Goal: Task Accomplishment & Management: Use online tool/utility

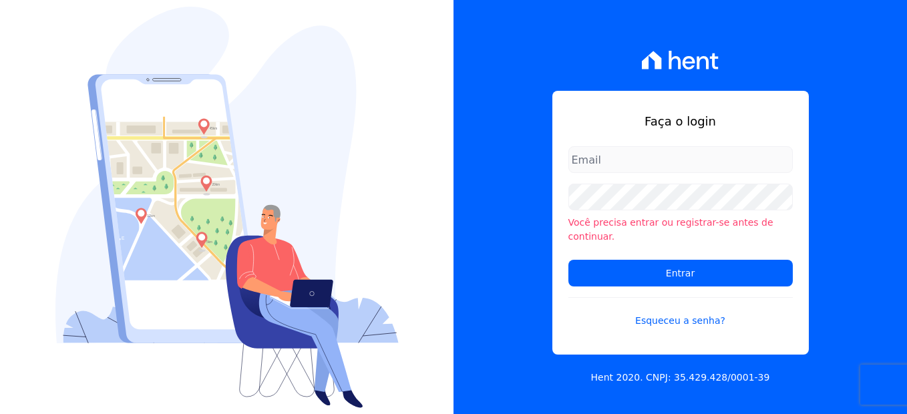
click at [648, 173] on input "email" at bounding box center [681, 159] width 225 height 27
type input "monica.kurose@e-arke.com"
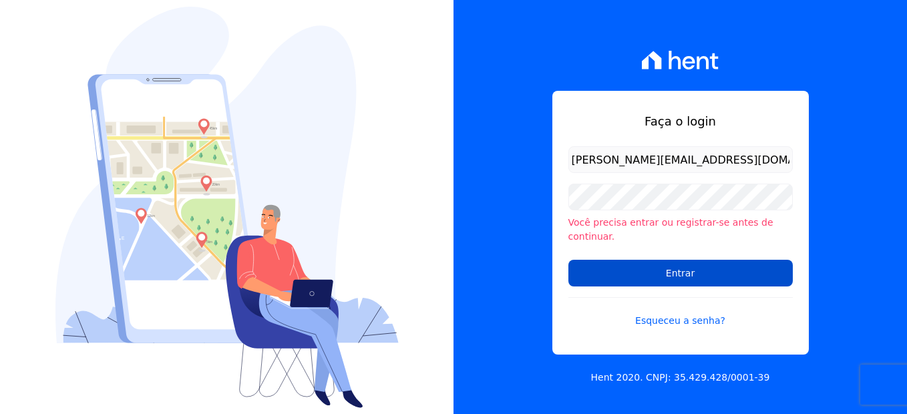
click at [644, 275] on input "Entrar" at bounding box center [681, 273] width 225 height 27
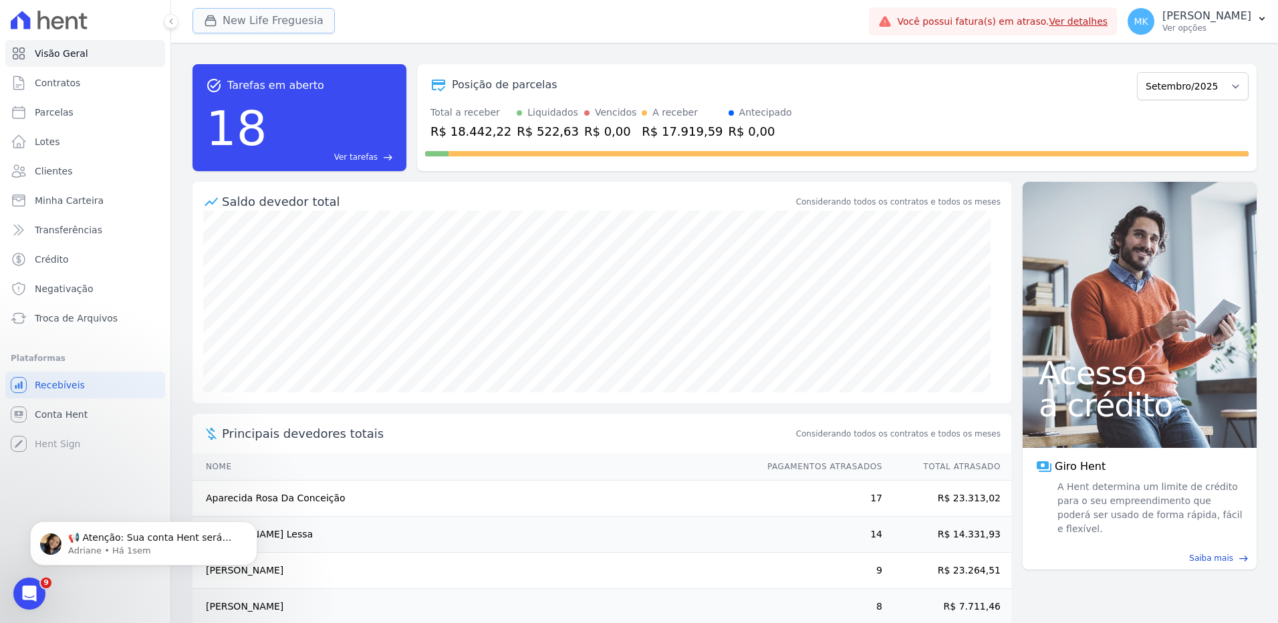
click at [294, 17] on button "New Life Freguesia" at bounding box center [263, 20] width 142 height 25
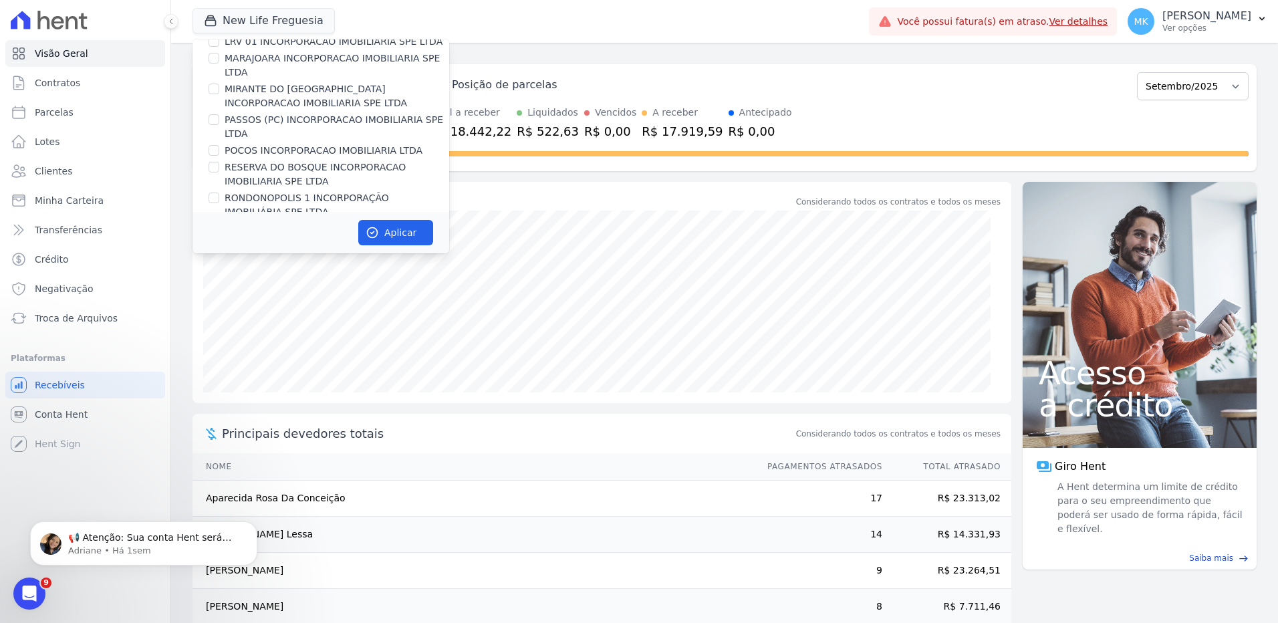
scroll to position [5983, 0]
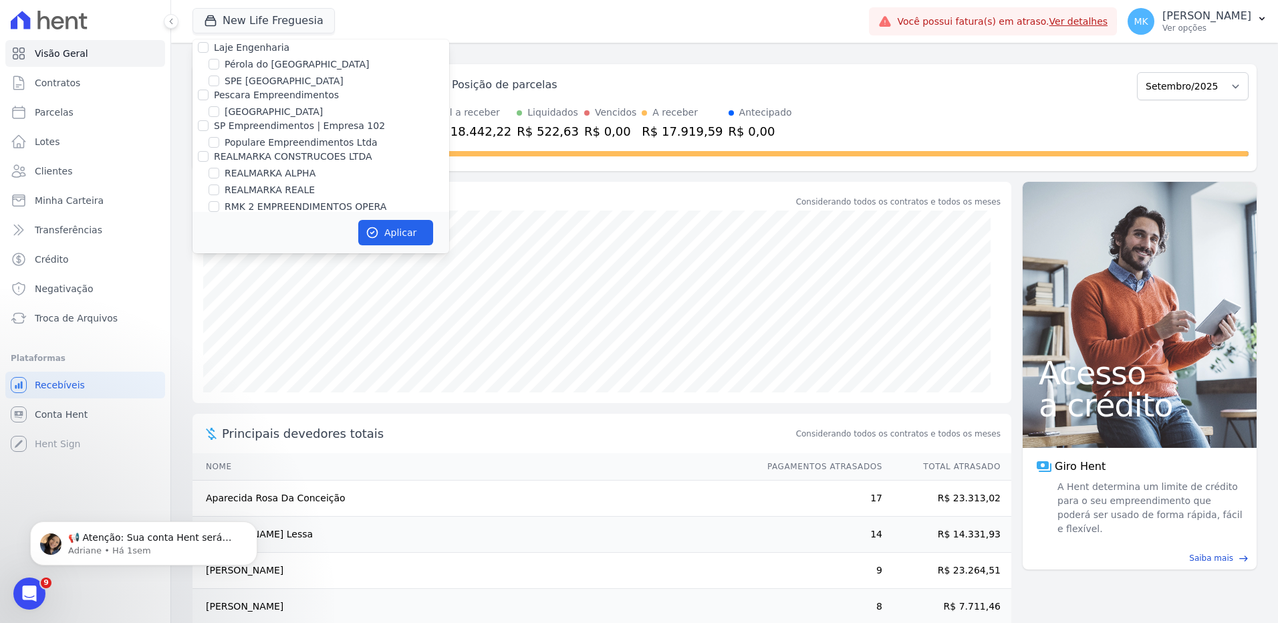
click at [206, 246] on input "Reserva Vale dos Ipes Empreendimento" at bounding box center [203, 251] width 11 height 11
checkbox input "true"
click at [387, 226] on button "Aplicar" at bounding box center [395, 232] width 75 height 25
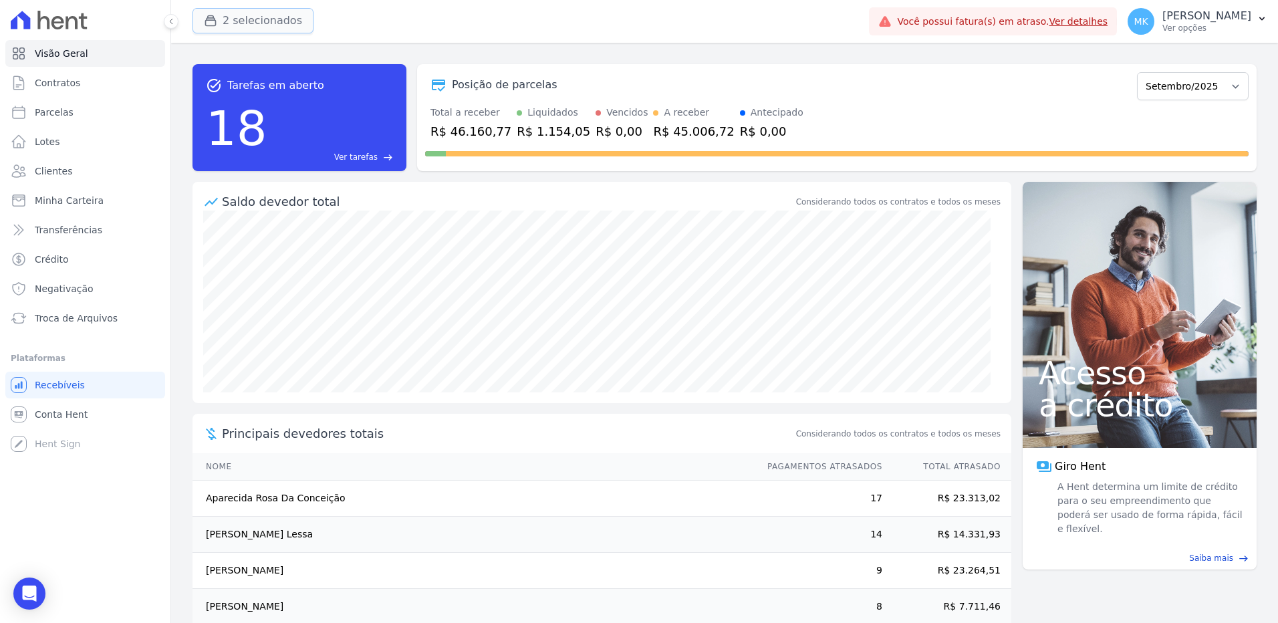
click at [266, 18] on button "2 selecionados" at bounding box center [252, 20] width 121 height 25
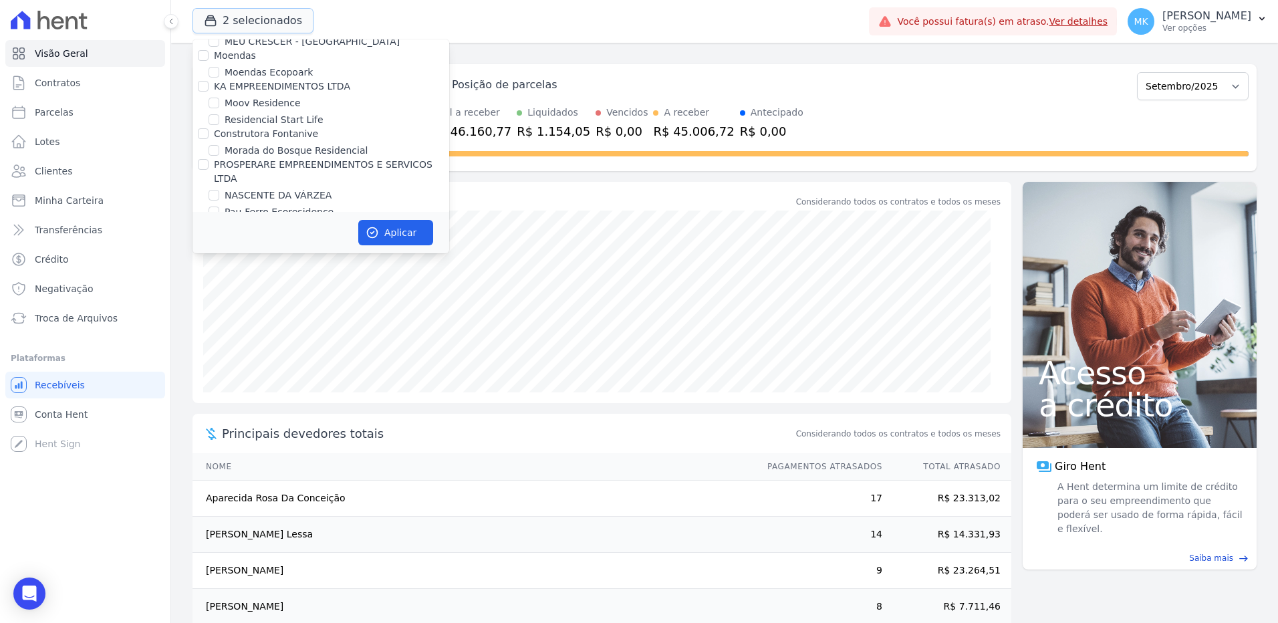
scroll to position [5200, 0]
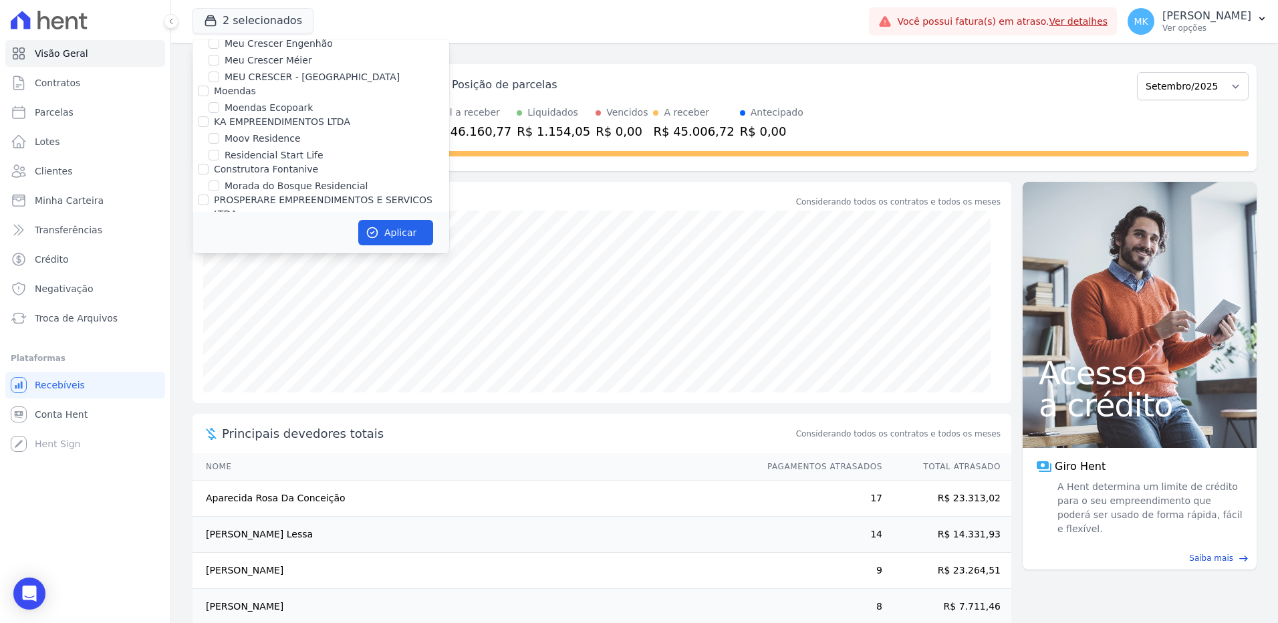
click at [217, 289] on input "New Life Freguesia" at bounding box center [213, 294] width 11 height 11
checkbox input "false"
click at [383, 226] on button "Aplicar" at bounding box center [395, 232] width 75 height 25
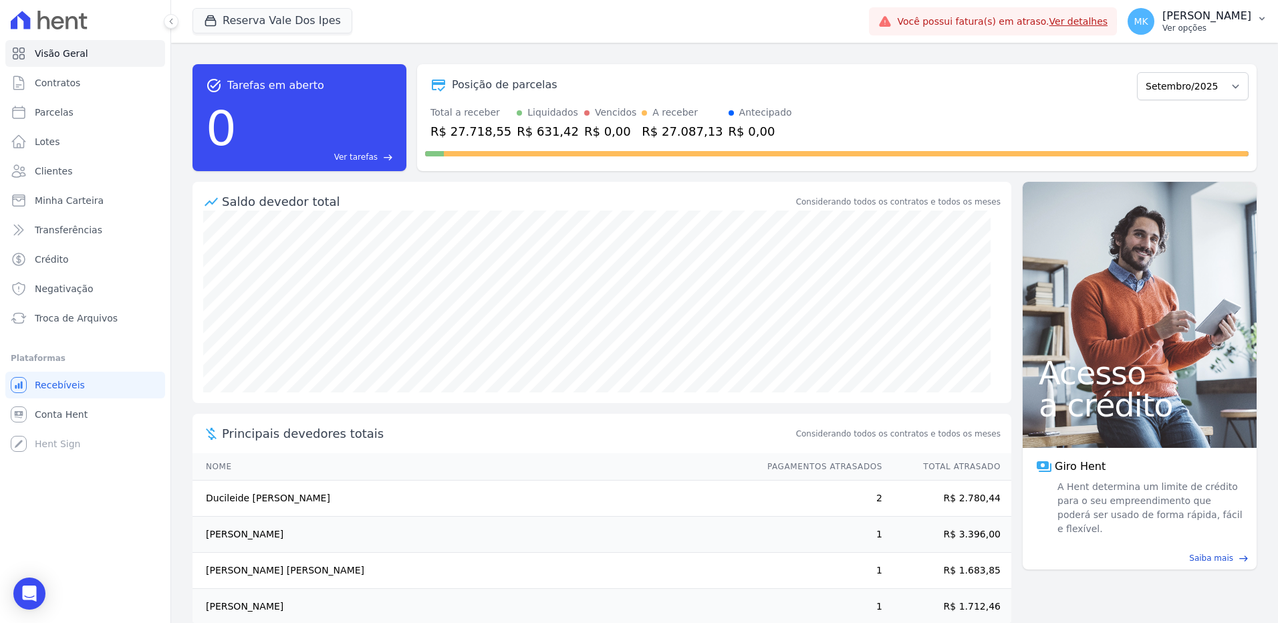
click at [907, 19] on p "[PERSON_NAME]" at bounding box center [1206, 15] width 89 height 13
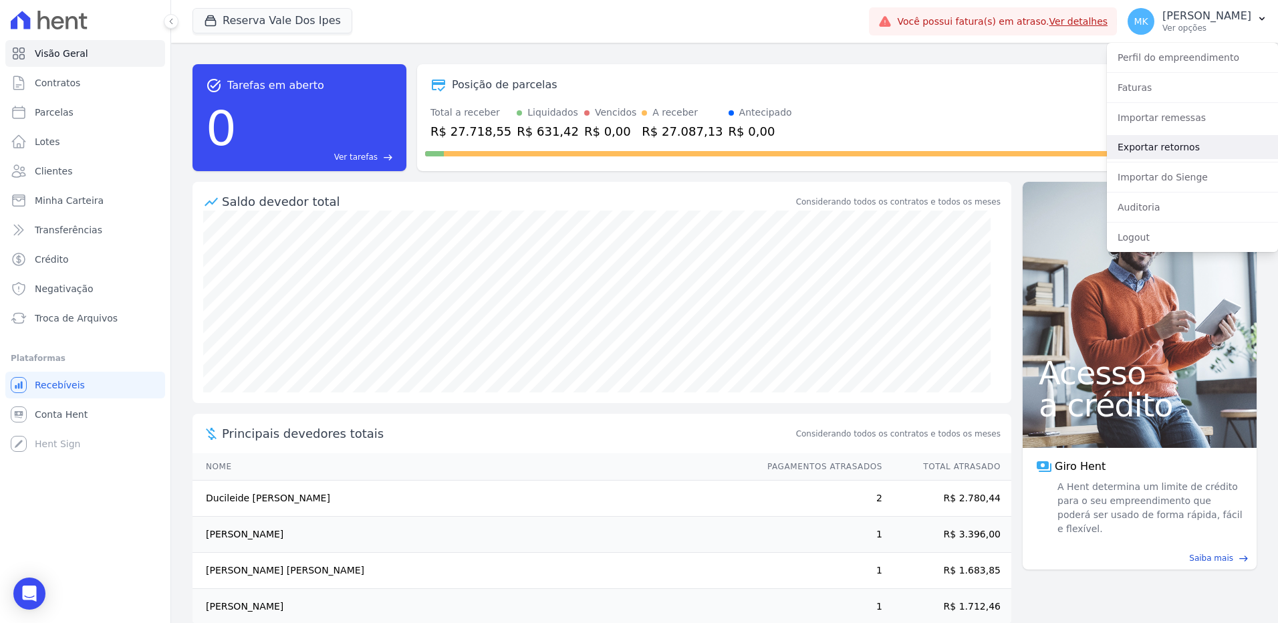
click at [907, 153] on link "Exportar retornos" at bounding box center [1192, 147] width 171 height 24
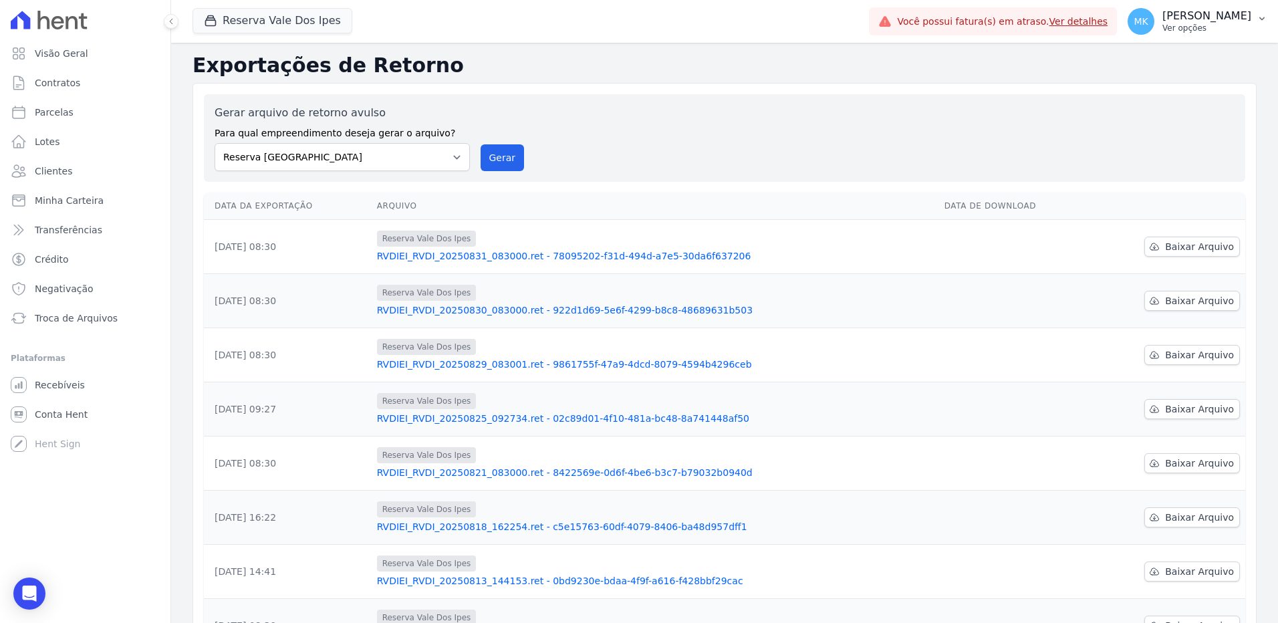
click at [907, 17] on p "[PERSON_NAME]" at bounding box center [1206, 15] width 89 height 13
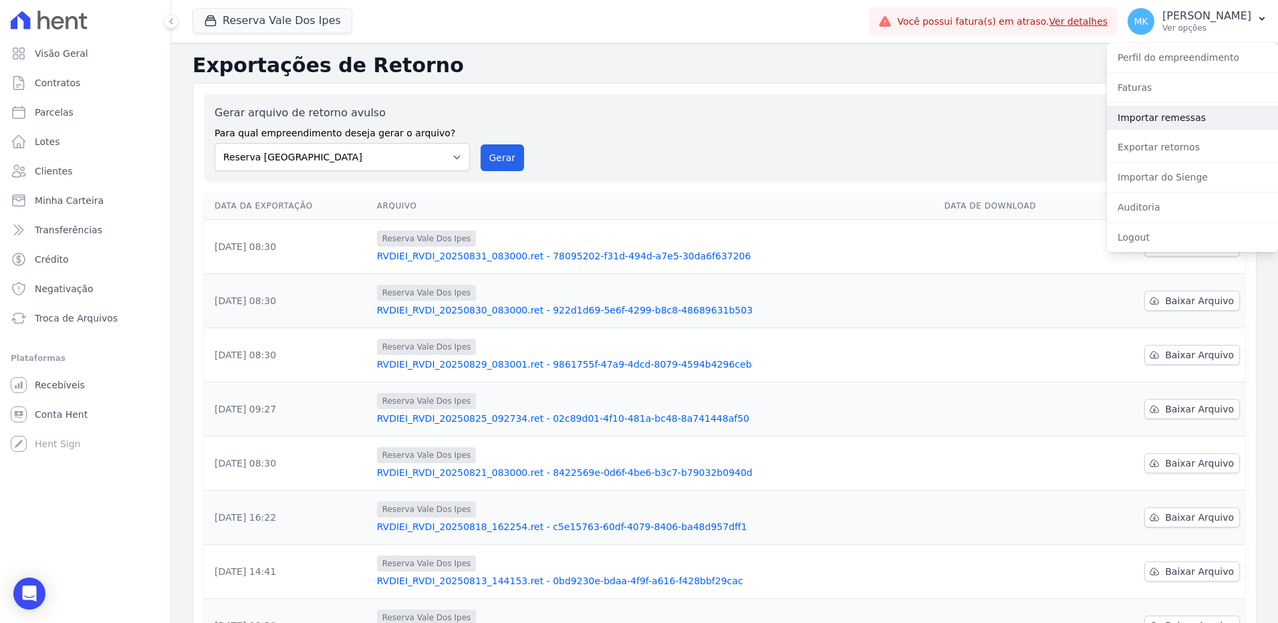
click at [907, 123] on link "Importar remessas" at bounding box center [1192, 118] width 171 height 24
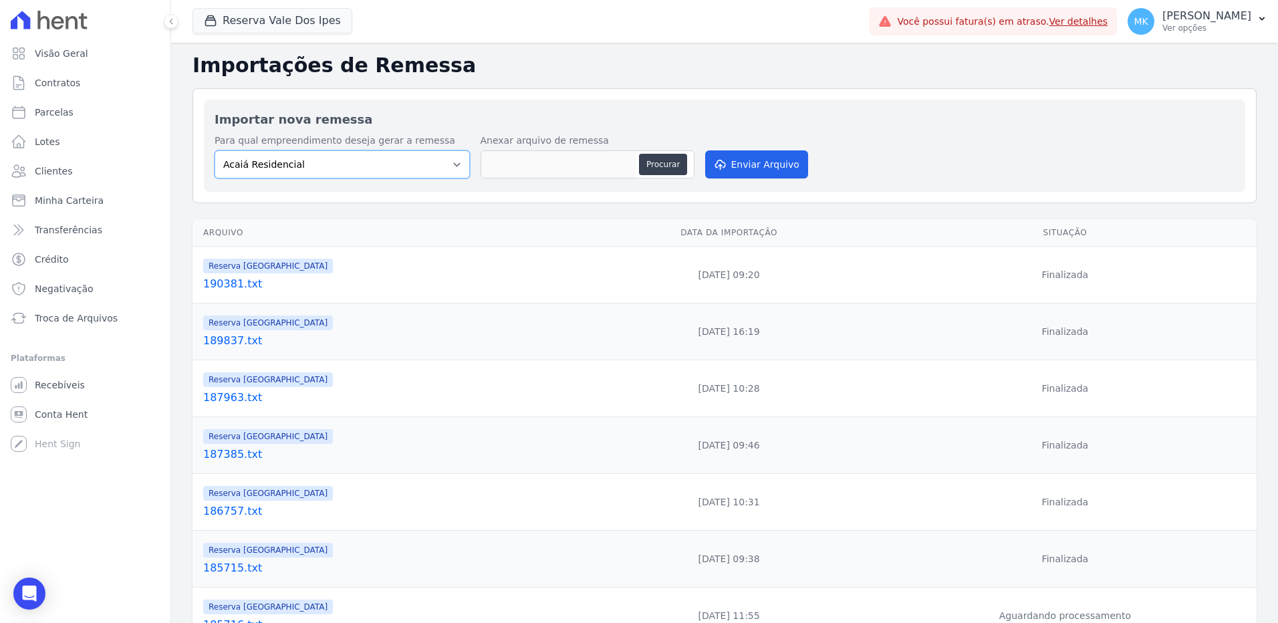
click at [452, 165] on select "Acaiá Residencial Administrativo Agile Pavican São Lourenço - Loteadores Agile …" at bounding box center [342, 164] width 255 height 28
select select "60569850-cf74-4021-8cee-94692752feef"
click at [215, 150] on select "Acaiá Residencial Administrativo Agile Pavican São Lourenço - Loteadores Agile …" at bounding box center [342, 164] width 255 height 28
click at [659, 164] on button "Procurar" at bounding box center [663, 164] width 48 height 21
type input "190888.txt"
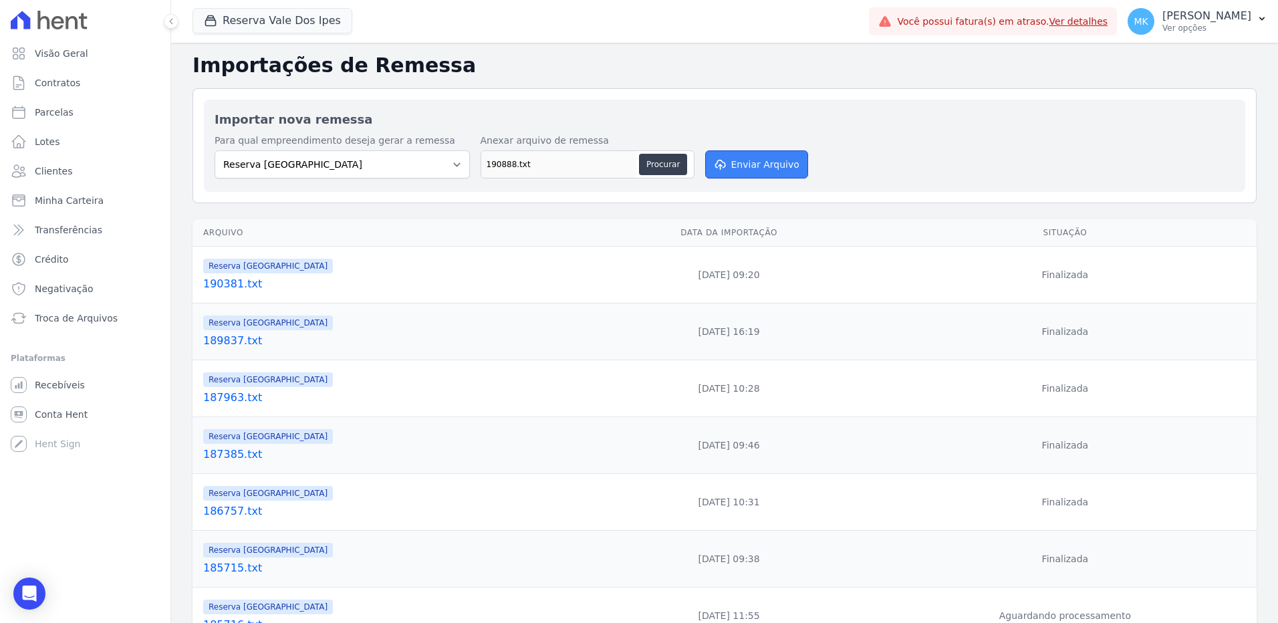
click at [733, 167] on button "Enviar Arquivo" at bounding box center [756, 164] width 103 height 28
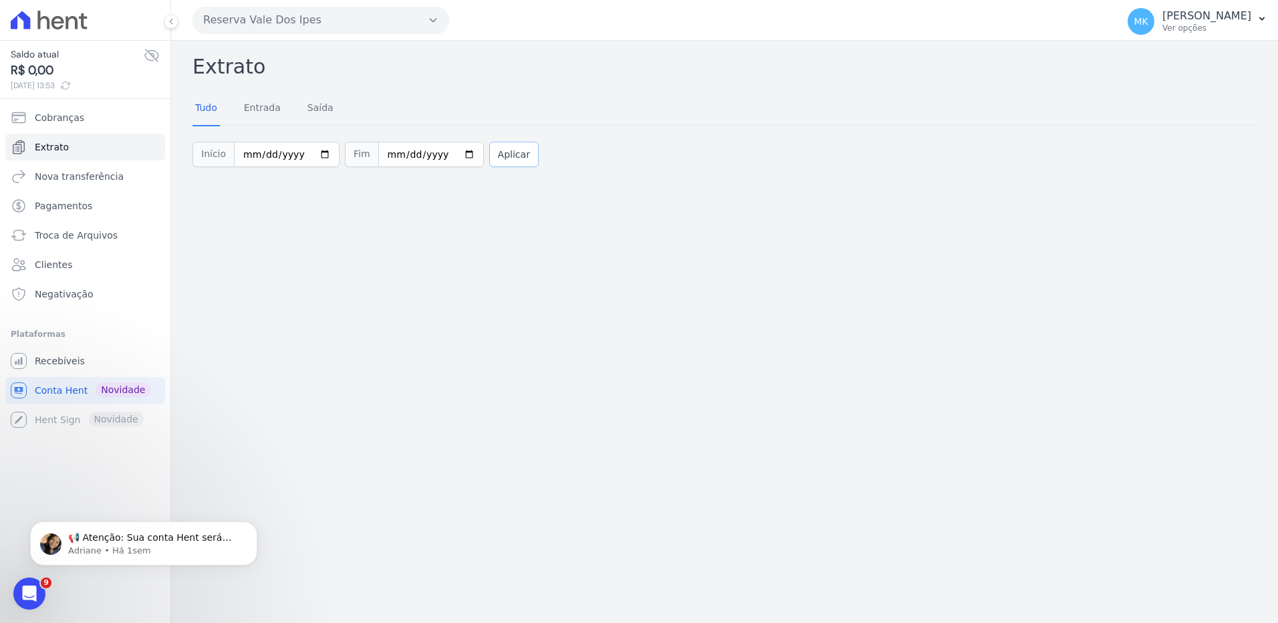
click at [500, 152] on button "Aplicar" at bounding box center [513, 154] width 49 height 25
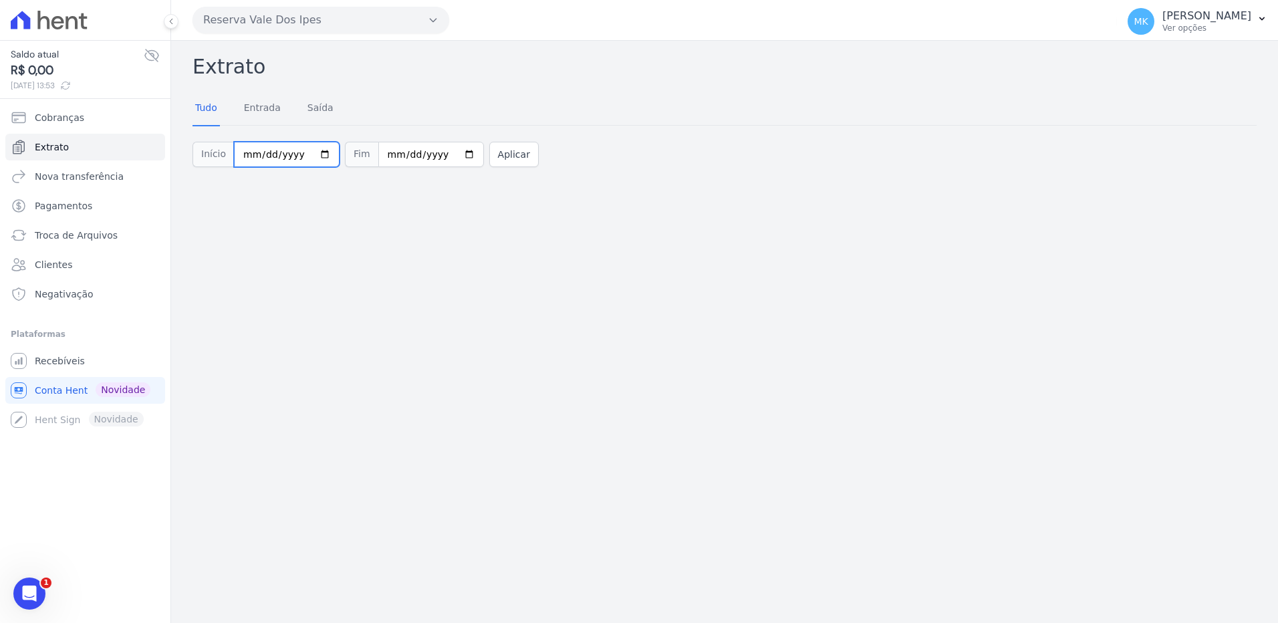
click at [314, 155] on input "[DATE]" at bounding box center [287, 154] width 106 height 25
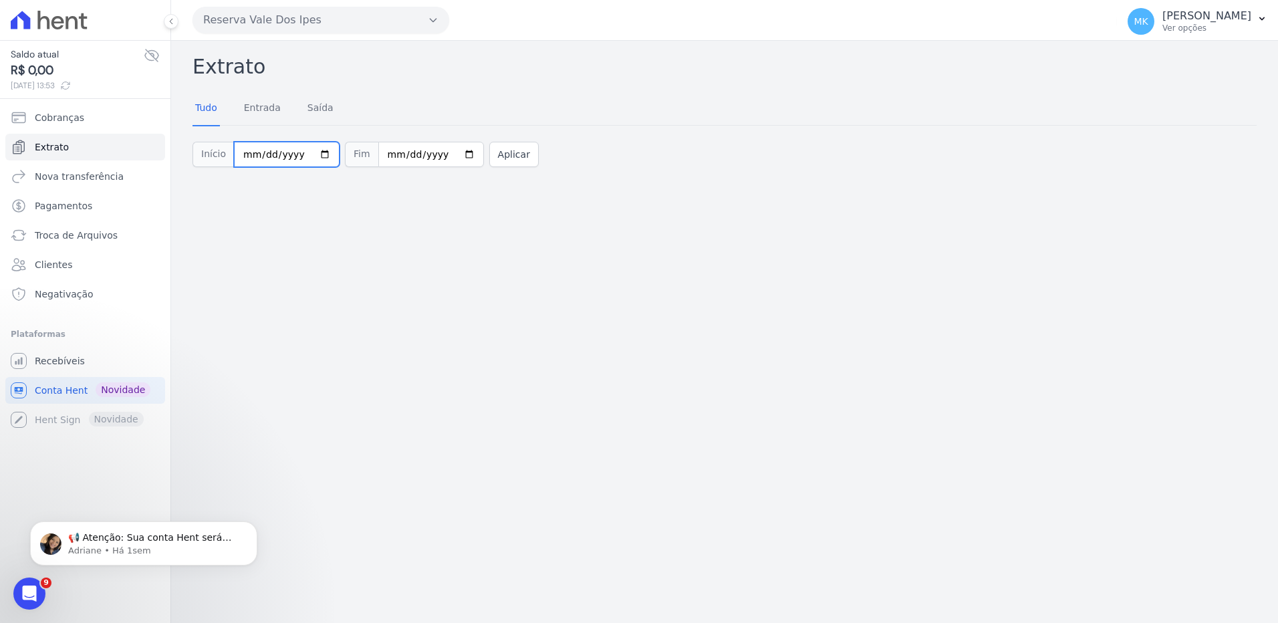
type input "2025-08-01"
click at [494, 160] on button "Aplicar" at bounding box center [513, 154] width 49 height 25
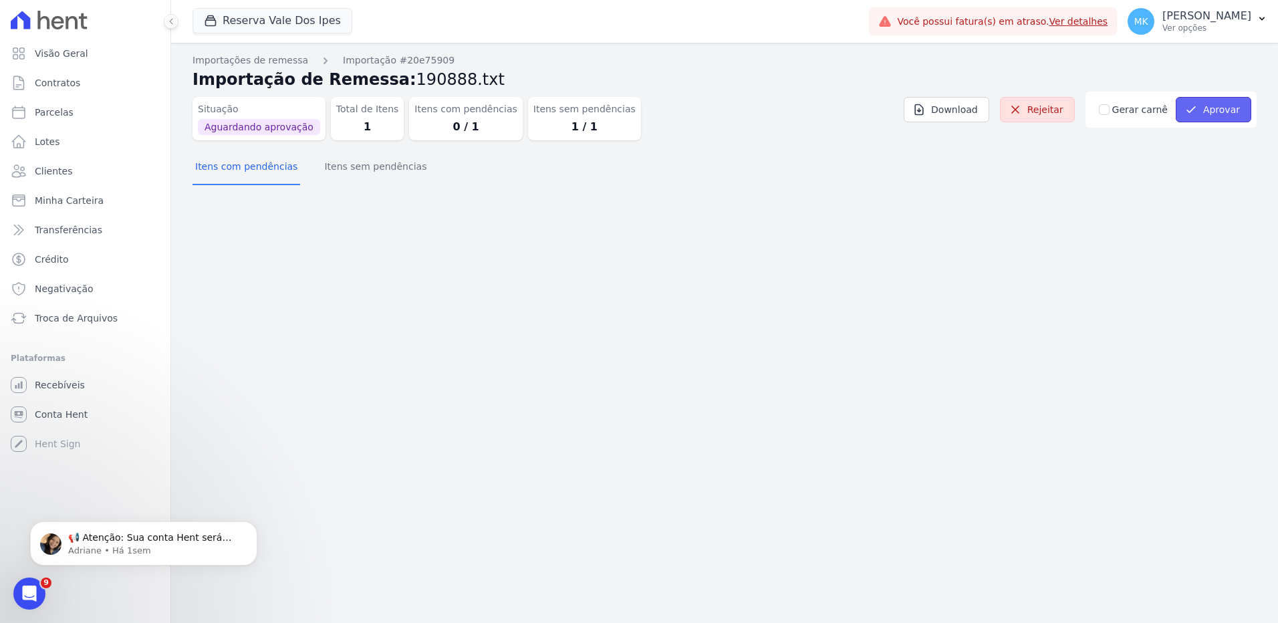
click at [1216, 105] on button "Aprovar" at bounding box center [1213, 109] width 76 height 25
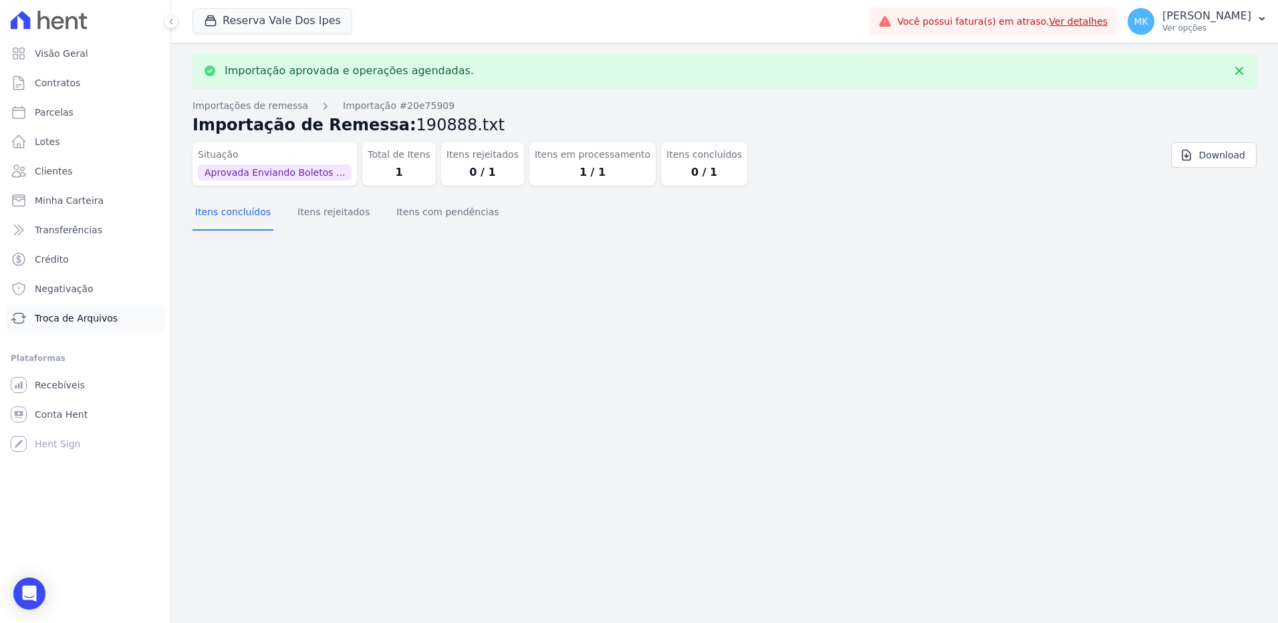
click at [61, 312] on span "Troca de Arquivos" at bounding box center [76, 317] width 83 height 13
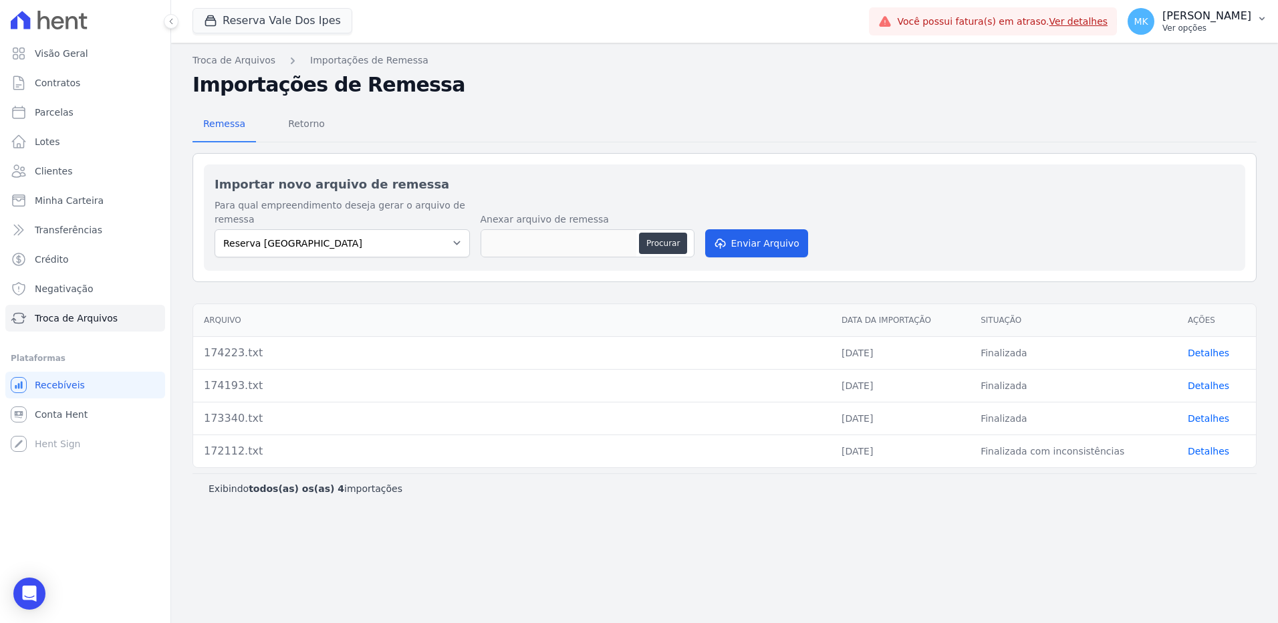
click at [1216, 15] on p "[PERSON_NAME]" at bounding box center [1206, 15] width 89 height 13
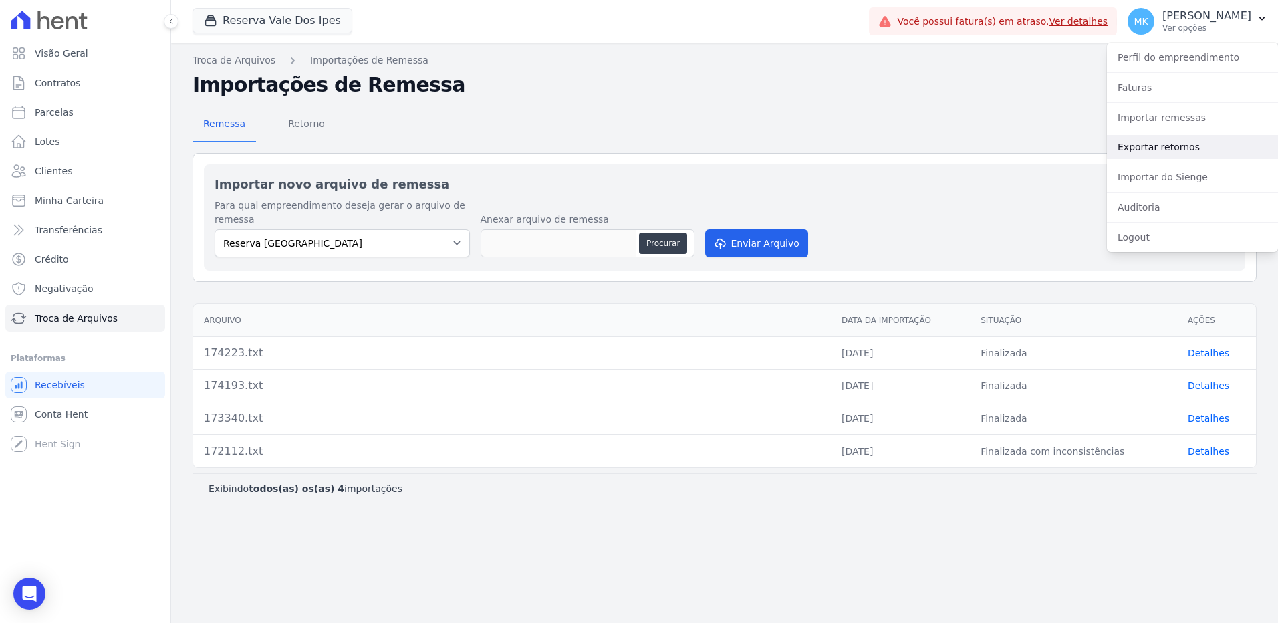
click at [1151, 143] on link "Exportar retornos" at bounding box center [1192, 147] width 171 height 24
click at [597, 51] on div "Troca de Arquivos Importações de Remessa Importações de Remessa Remessa Retorno…" at bounding box center [724, 333] width 1107 height 580
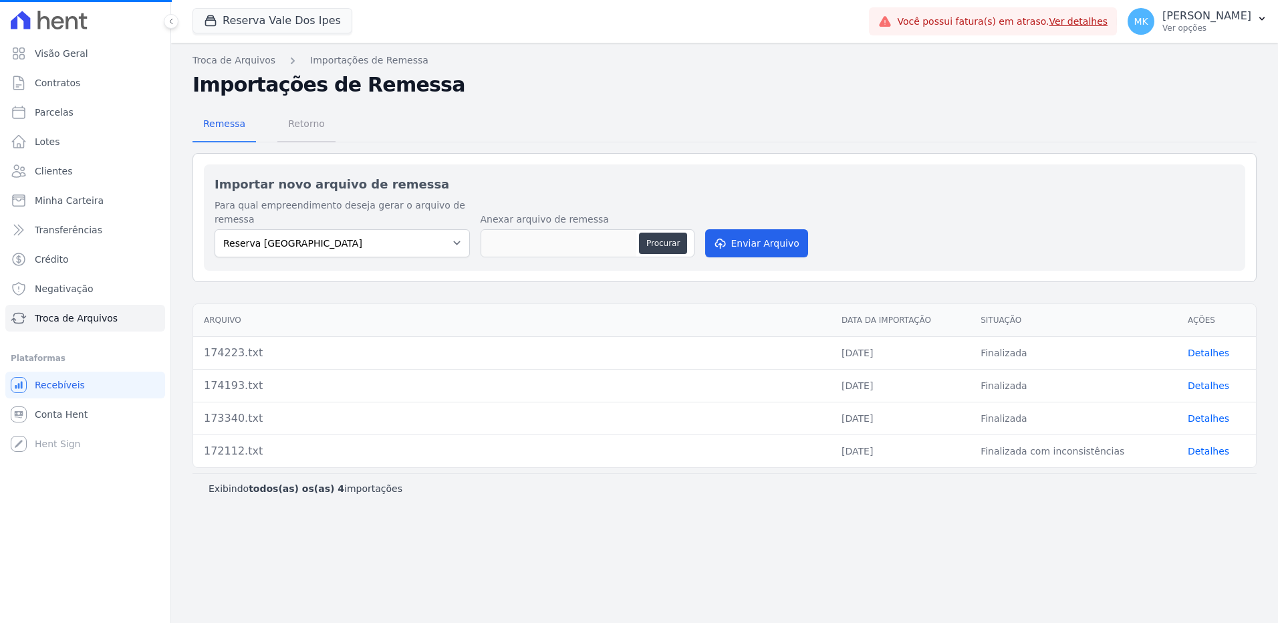
click at [303, 118] on span "Retorno" at bounding box center [306, 123] width 53 height 27
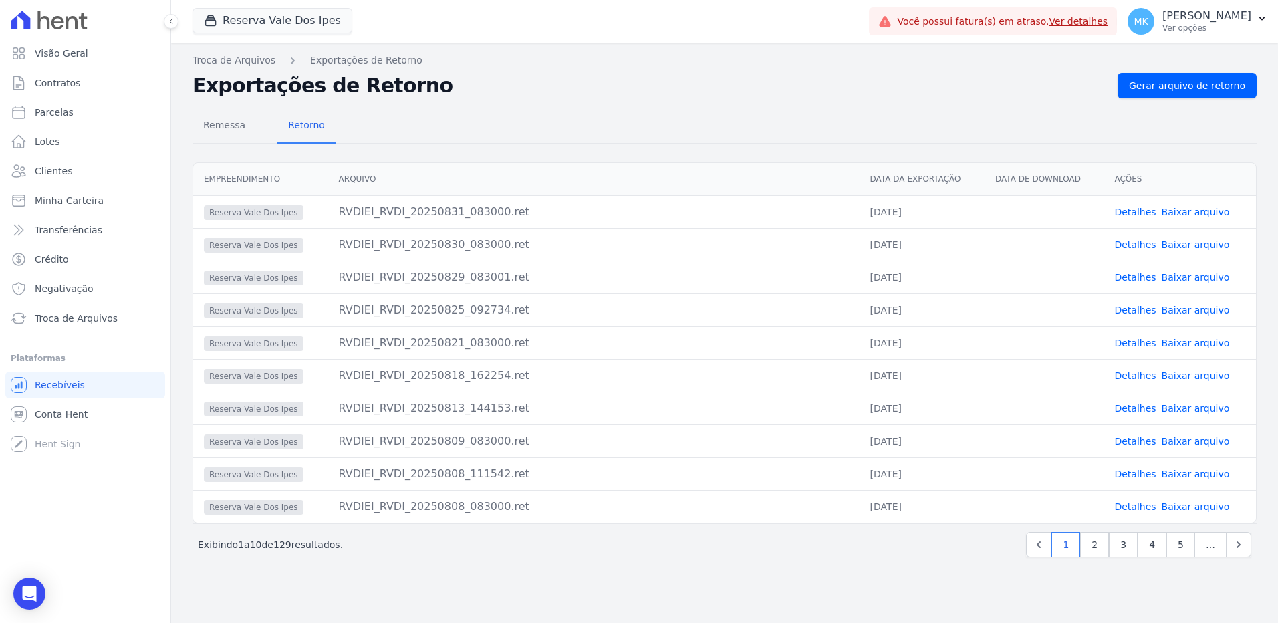
click at [1191, 214] on link "Baixar arquivo" at bounding box center [1195, 211] width 68 height 11
click at [808, 83] on h2 "Exportações de Retorno" at bounding box center [649, 86] width 914 height 24
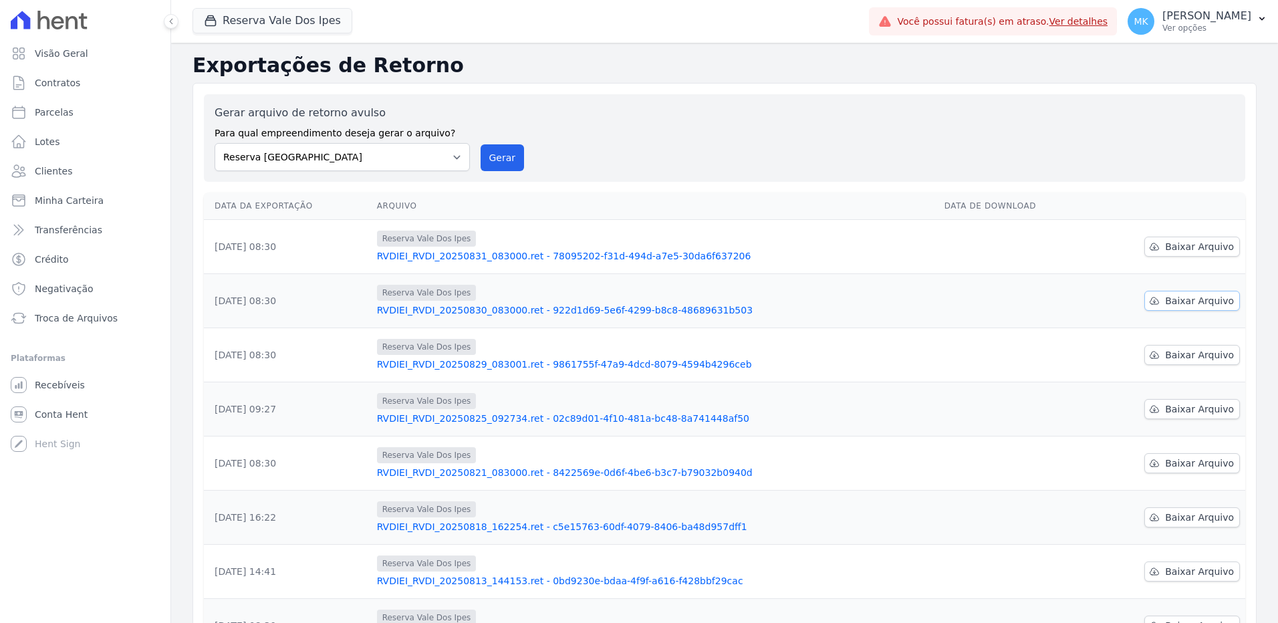
click at [1193, 301] on span "Baixar Arquivo" at bounding box center [1199, 300] width 69 height 13
click at [56, 384] on span "Recebíveis" at bounding box center [60, 384] width 50 height 13
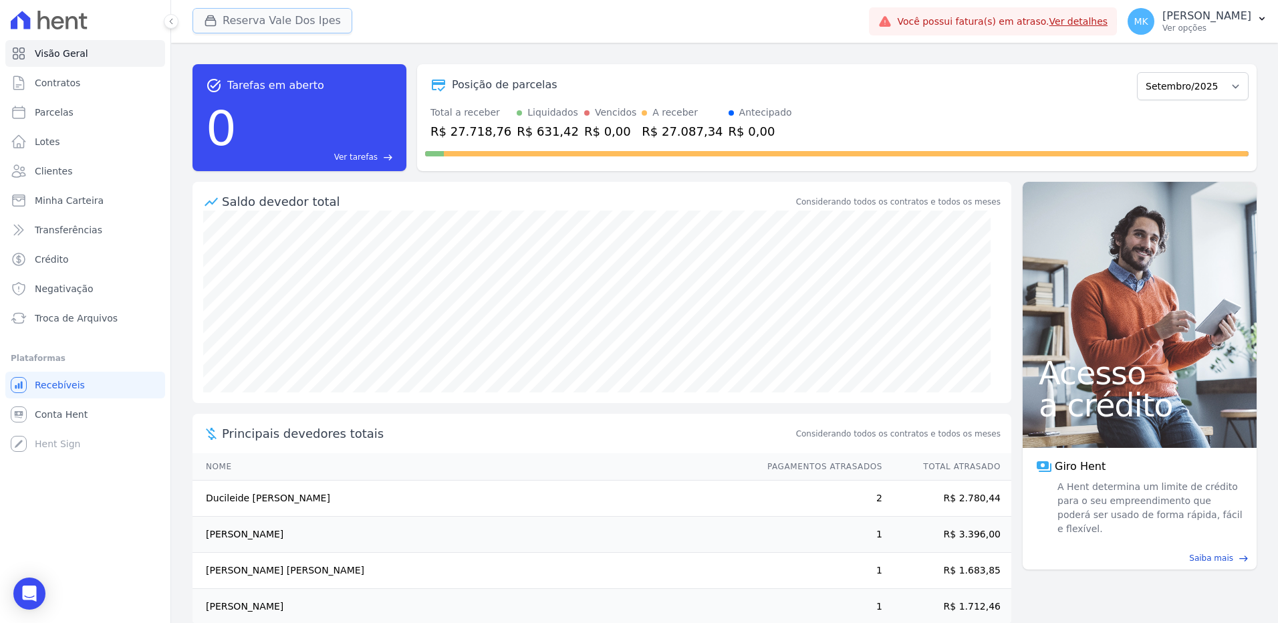
click at [282, 21] on button "Reserva Vale Dos Ipes" at bounding box center [272, 20] width 160 height 25
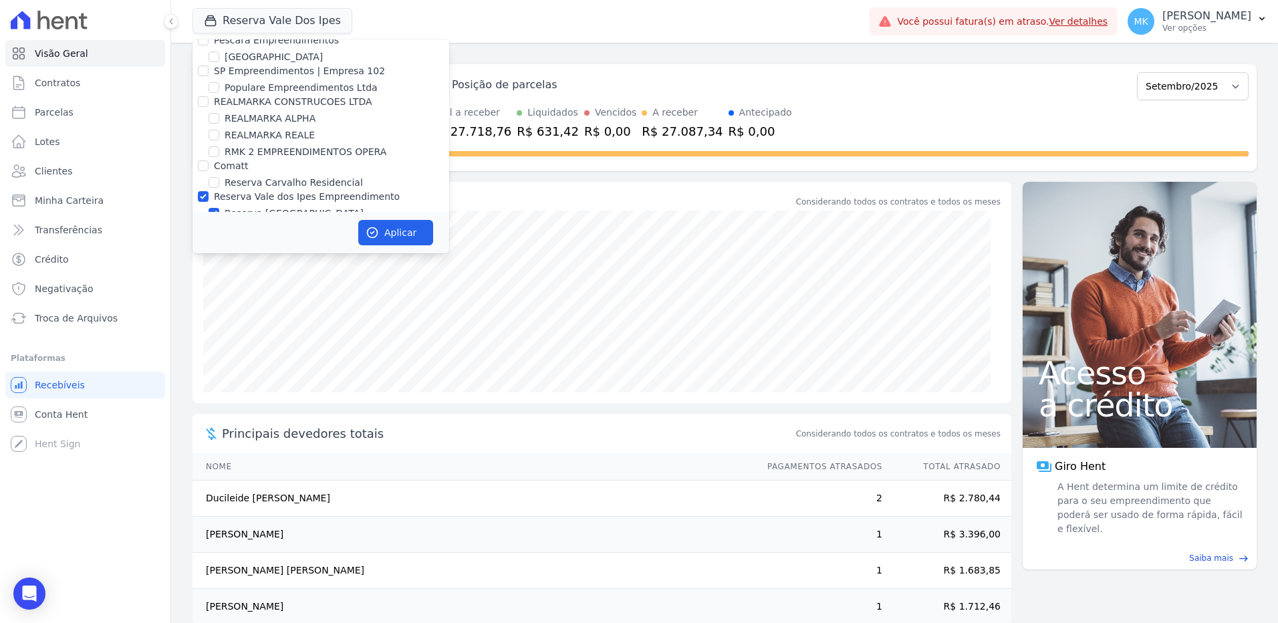
scroll to position [5968, 0]
click at [203, 261] on input "Reserva Vale dos Ipes Empreendimento" at bounding box center [203, 266] width 11 height 11
checkbox input "false"
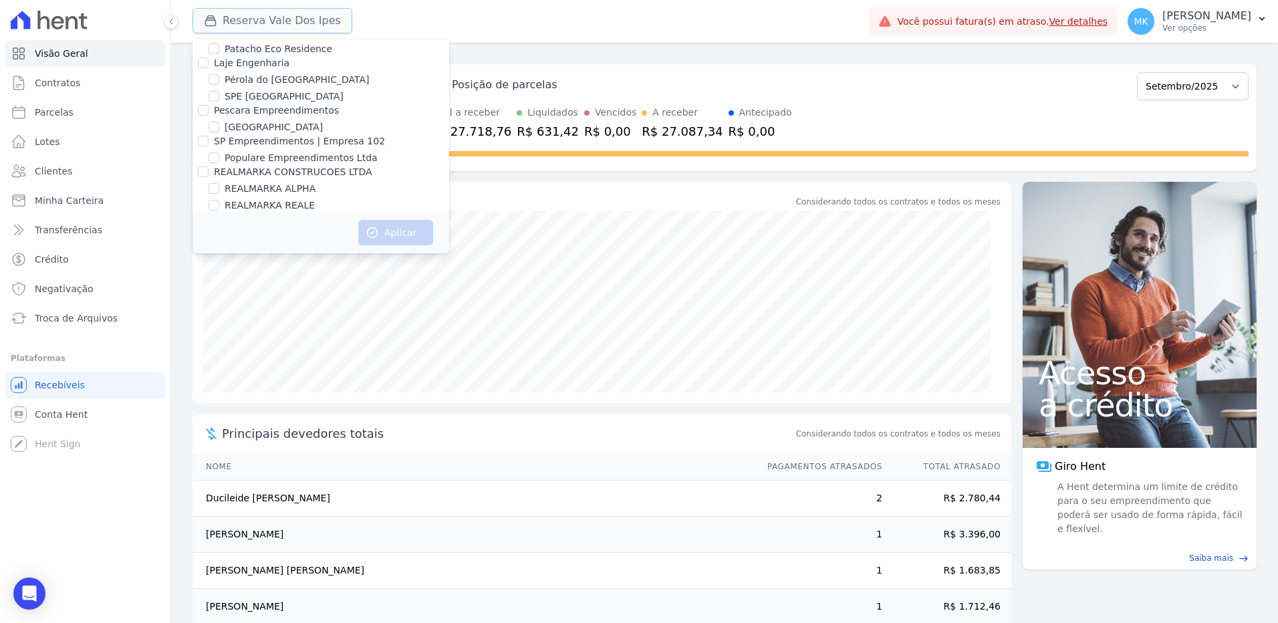
click at [293, 23] on button "Reserva Vale Dos Ipes" at bounding box center [272, 20] width 160 height 25
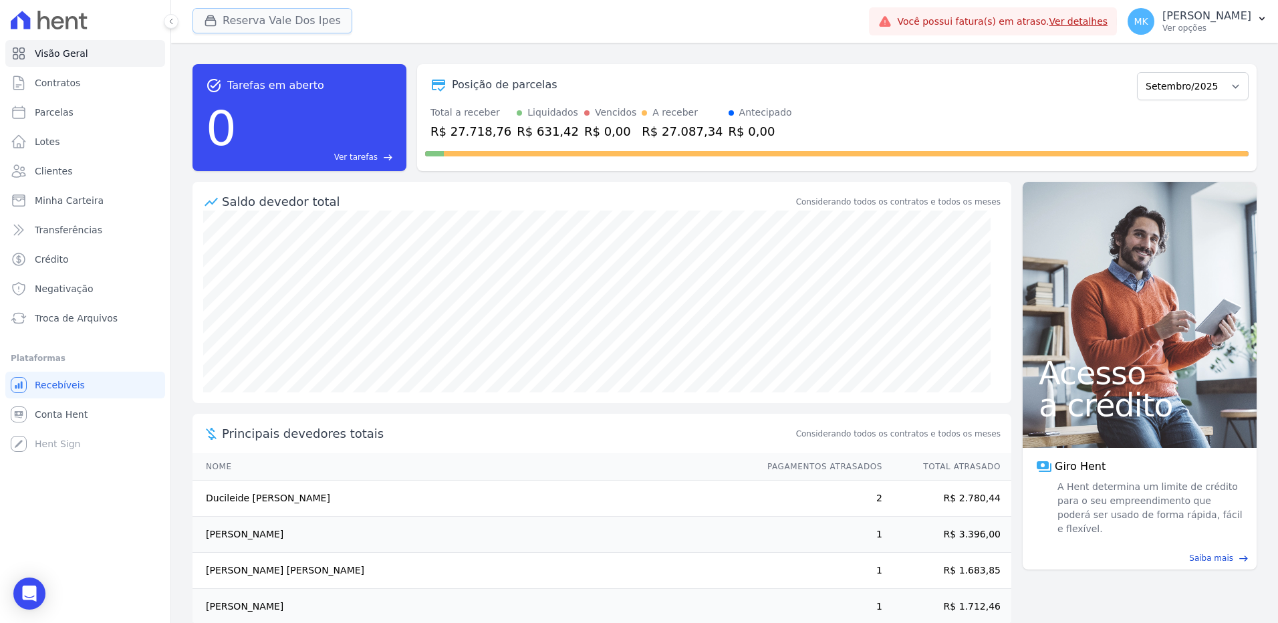
click at [280, 19] on button "Reserva Vale Dos Ipes" at bounding box center [272, 20] width 160 height 25
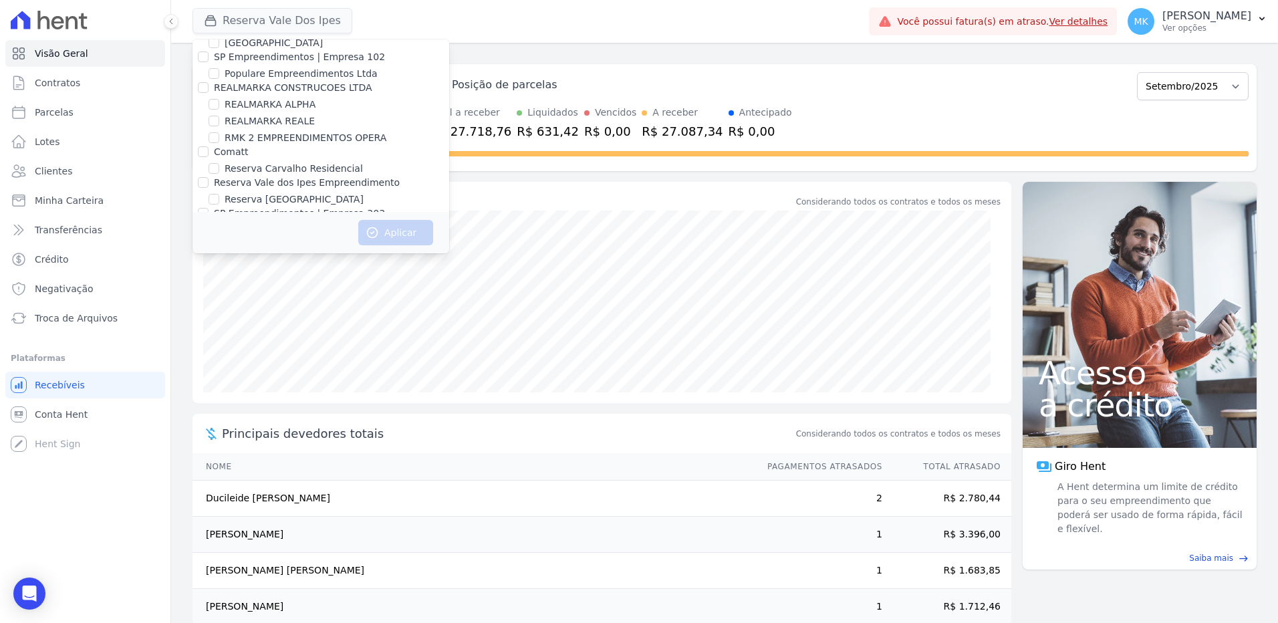
scroll to position [3746, 0]
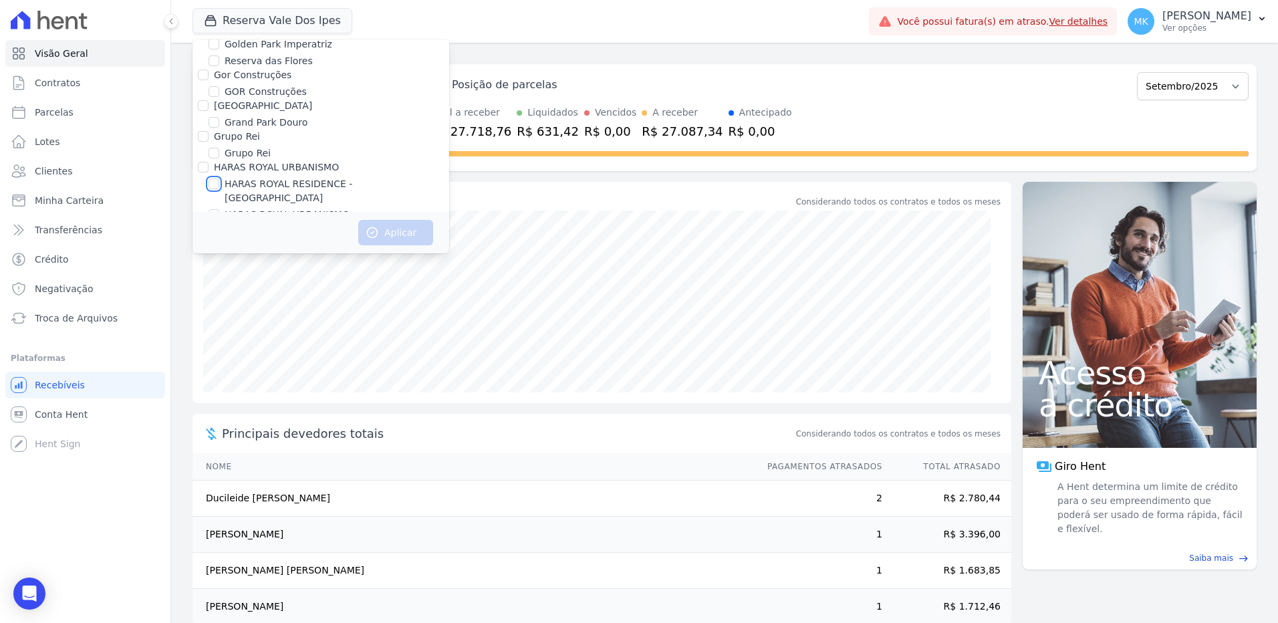
click at [215, 178] on input "HARAS ROYAL RESIDENCE - [GEOGRAPHIC_DATA]" at bounding box center [213, 183] width 11 height 11
checkbox input "true"
click at [404, 234] on button "Aplicar" at bounding box center [395, 232] width 75 height 25
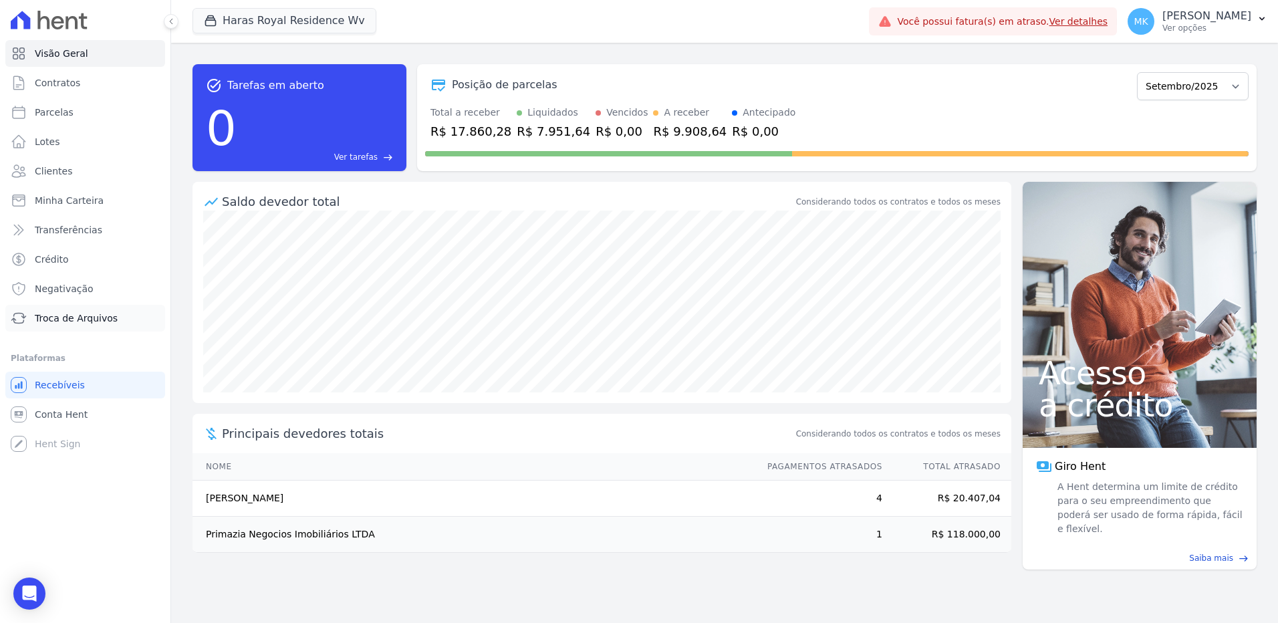
click at [82, 321] on span "Troca de Arquivos" at bounding box center [76, 317] width 83 height 13
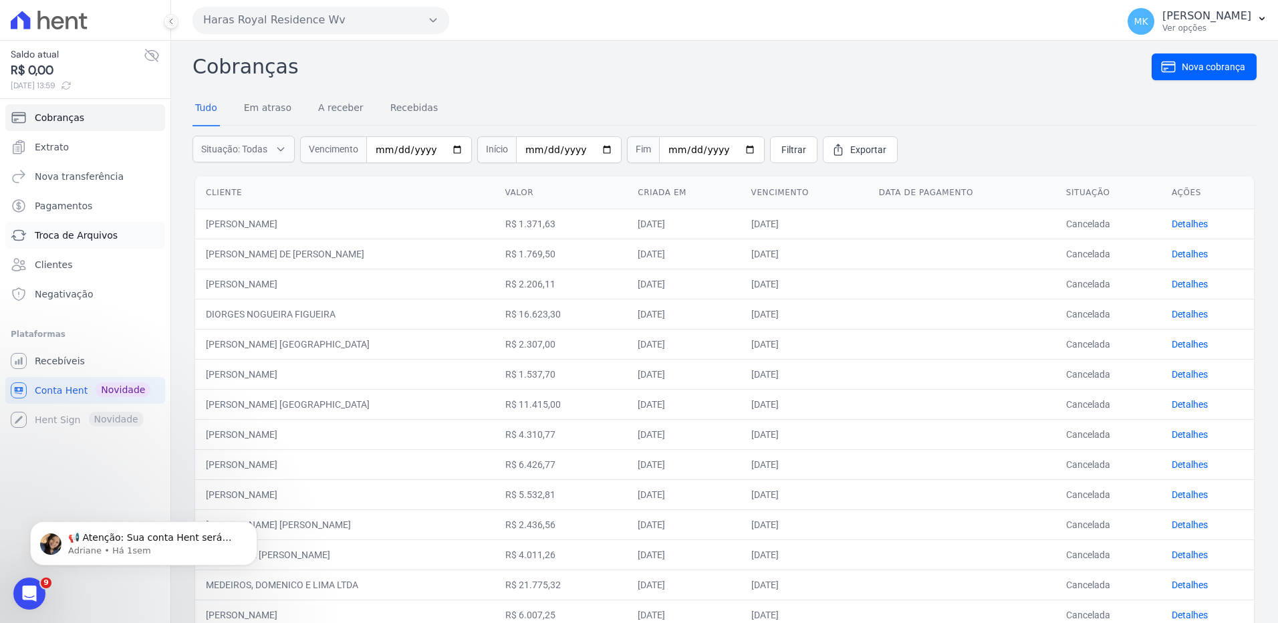
click at [82, 235] on span "Troca de Arquivos" at bounding box center [76, 235] width 83 height 13
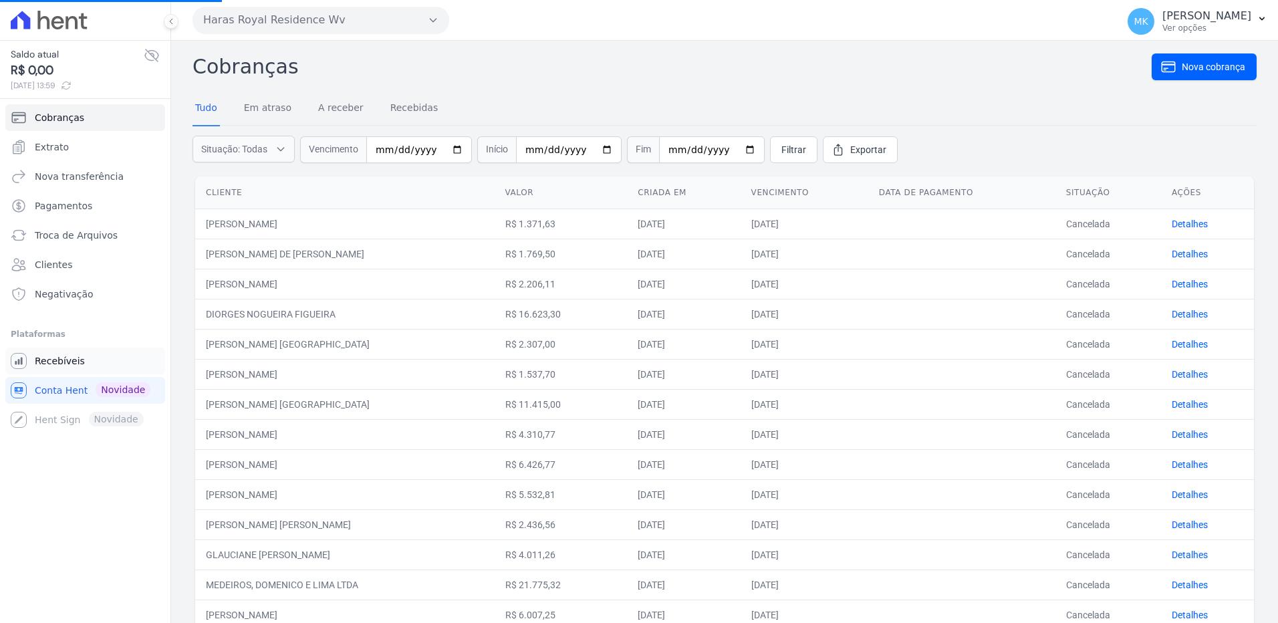
click at [75, 366] on span "Recebíveis" at bounding box center [60, 360] width 50 height 13
click at [76, 360] on span "Recebíveis" at bounding box center [60, 360] width 50 height 13
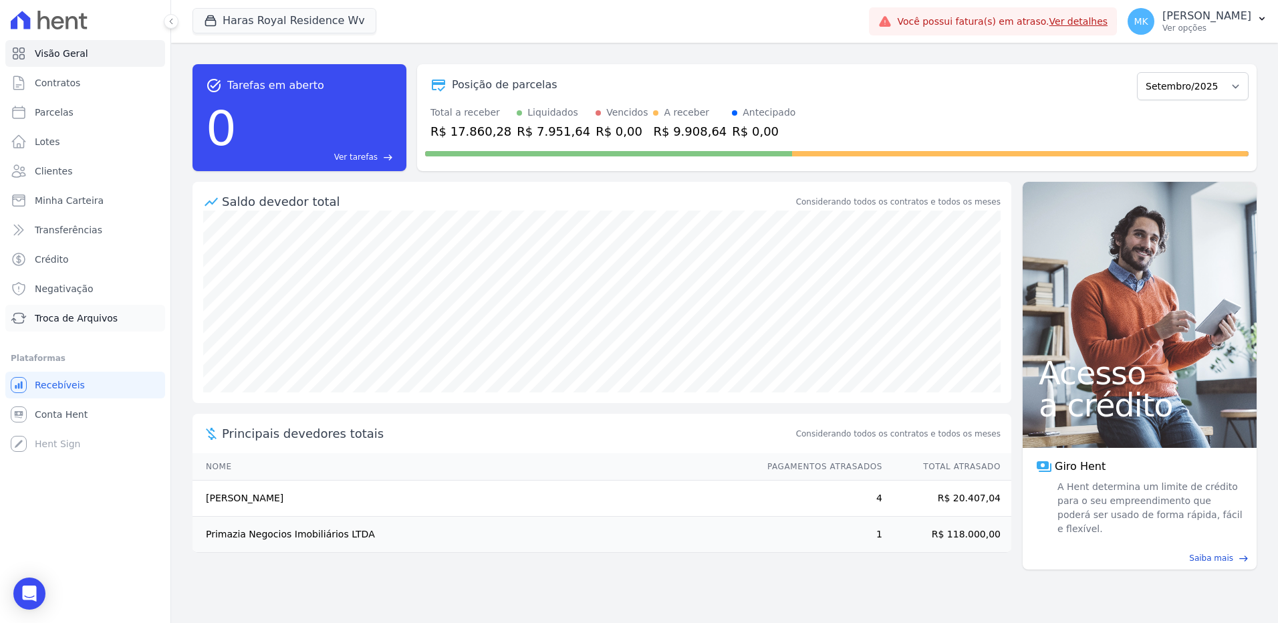
click at [78, 315] on span "Troca de Arquivos" at bounding box center [76, 317] width 83 height 13
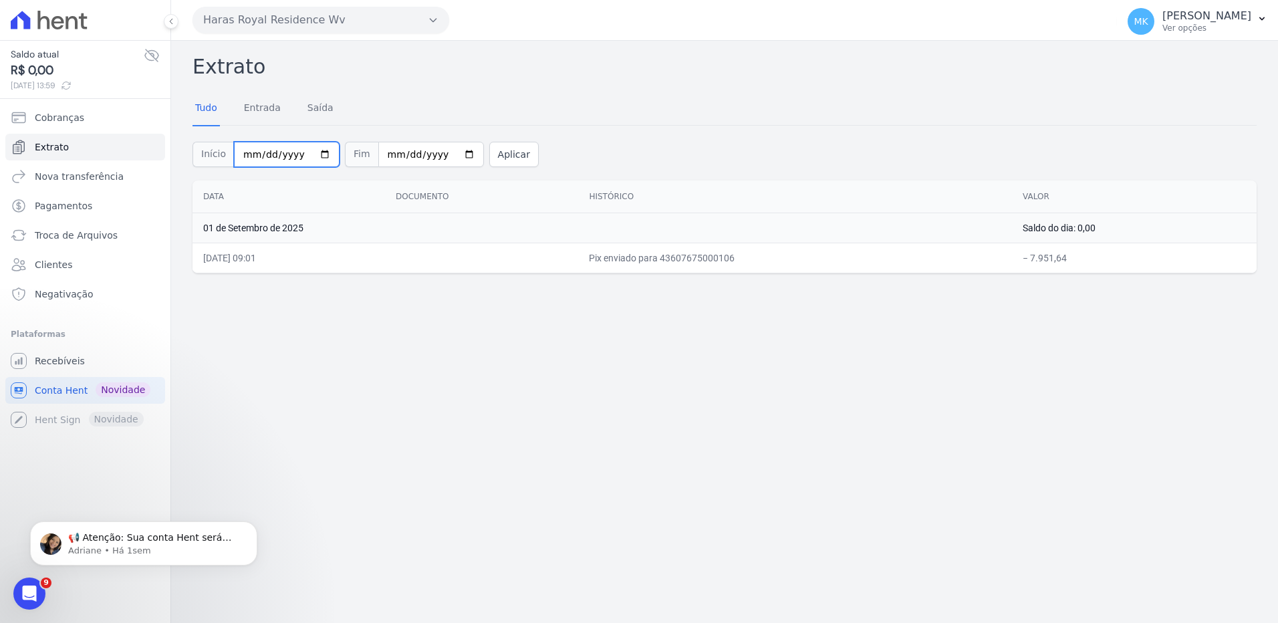
click at [317, 152] on input "[DATE]" at bounding box center [287, 154] width 106 height 25
type input "[DATE]"
click at [492, 160] on button "Aplicar" at bounding box center [513, 154] width 49 height 25
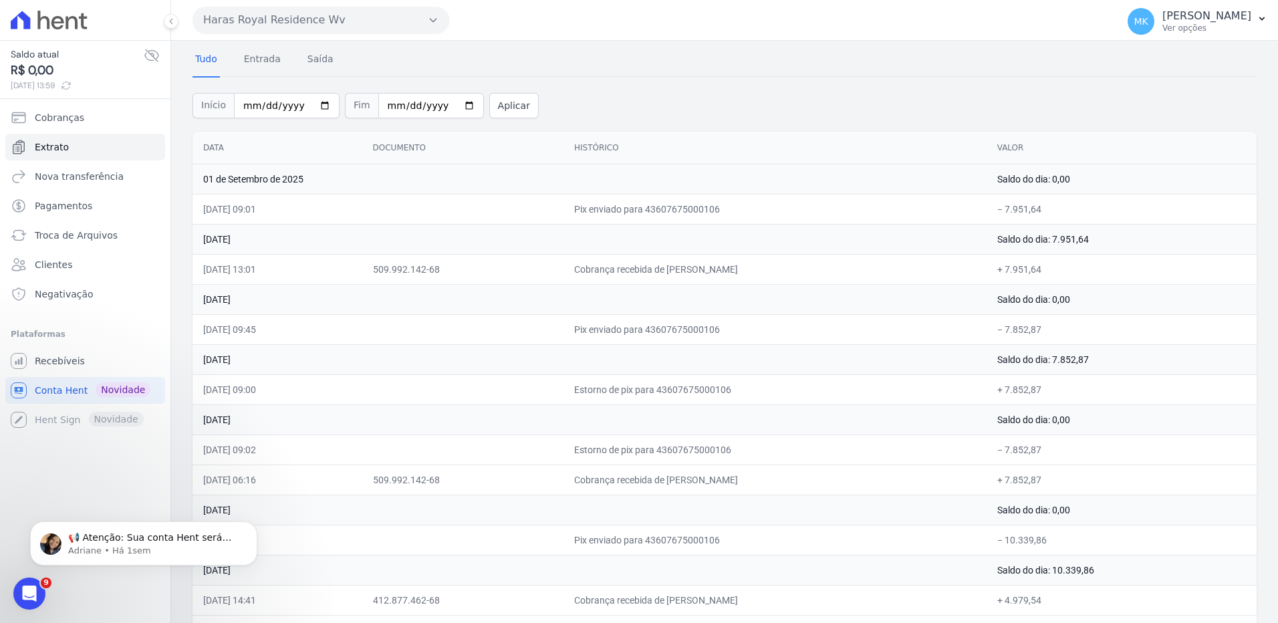
scroll to position [36, 0]
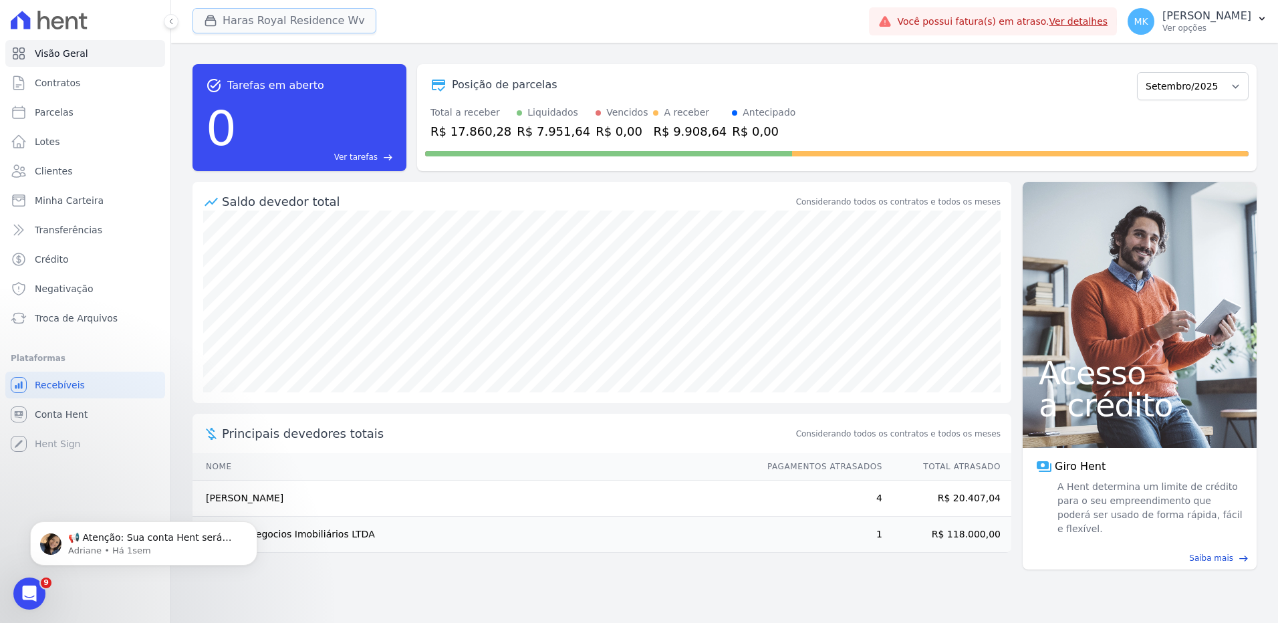
click at [297, 22] on button "Haras Royal Residence Wv" at bounding box center [284, 20] width 184 height 25
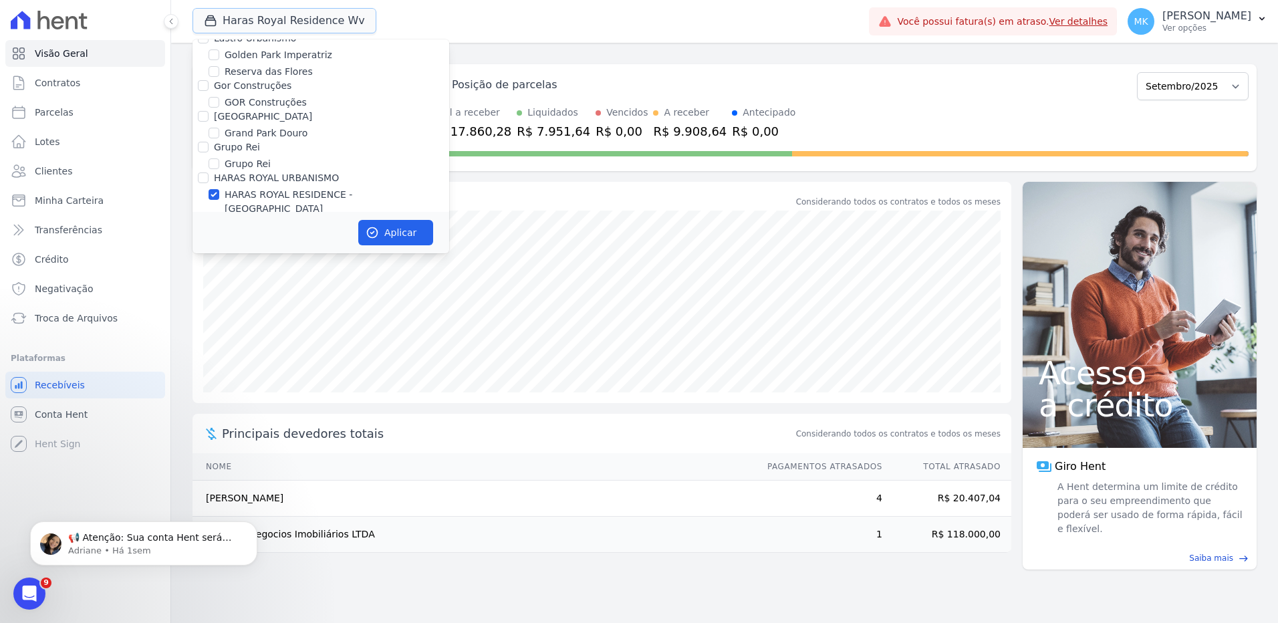
scroll to position [3699, 0]
click at [217, 225] on input "HARAS ROYAL RESIDENCE - [GEOGRAPHIC_DATA]" at bounding box center [213, 230] width 11 height 11
checkbox input "false"
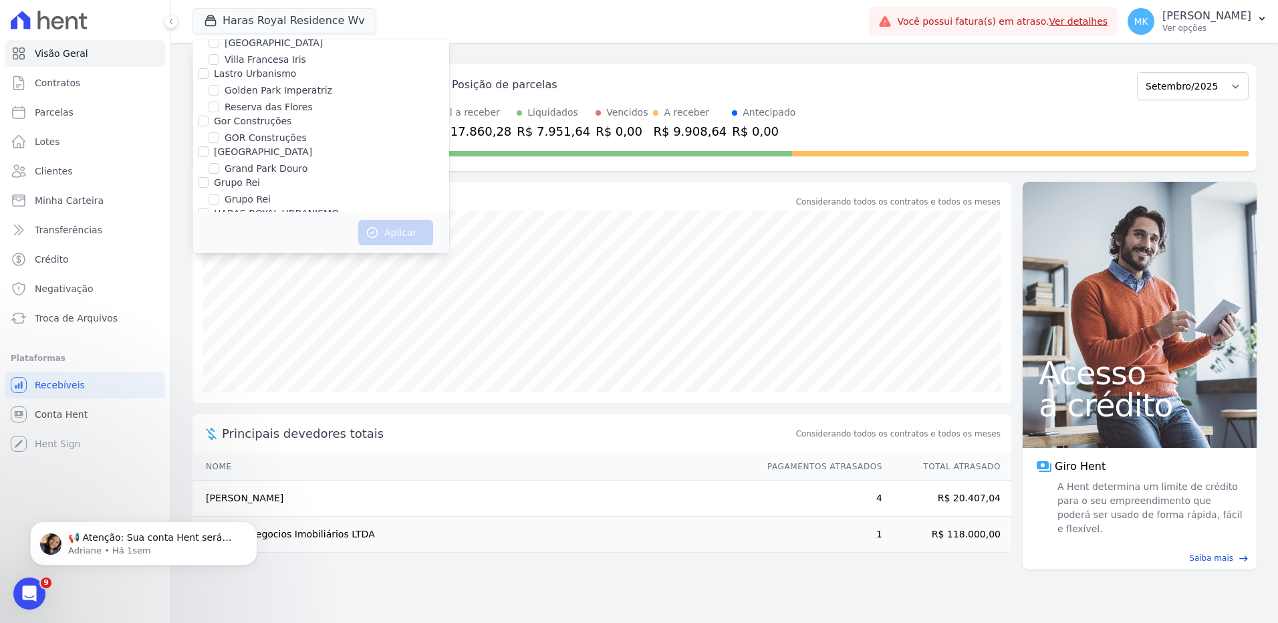
scroll to position [3770, 0]
click at [216, 185] on input "HARAS ROYAL URBANISMO" at bounding box center [213, 190] width 11 height 11
checkbox input "true"
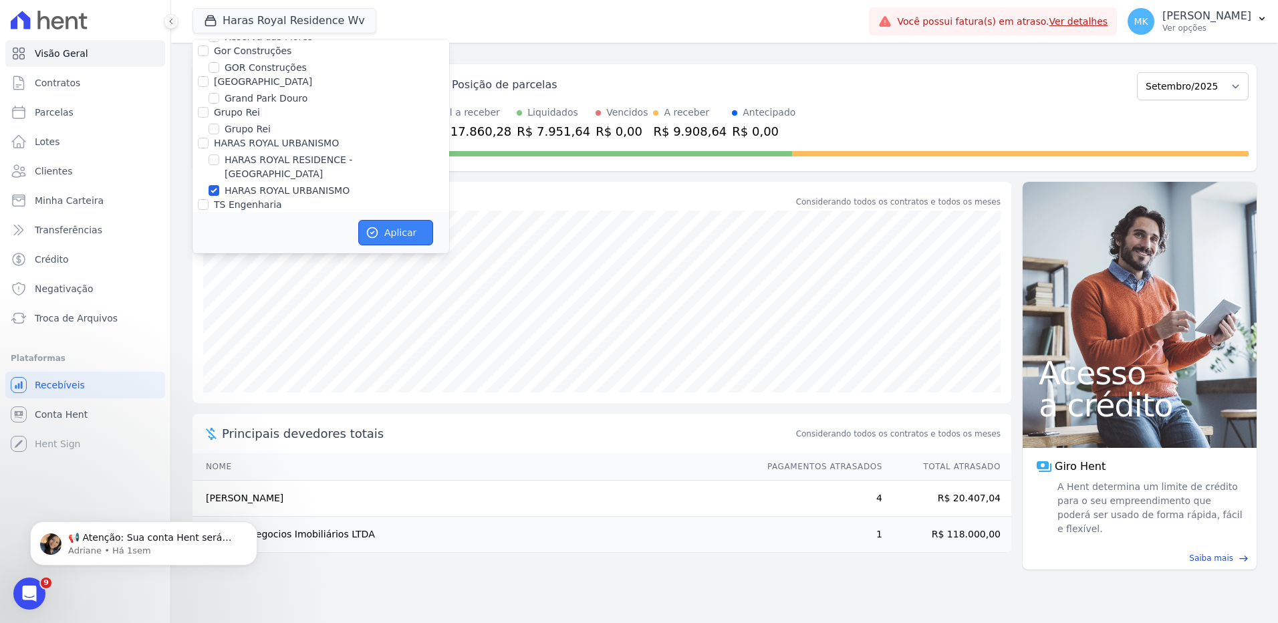
click at [386, 227] on button "Aplicar" at bounding box center [395, 232] width 75 height 25
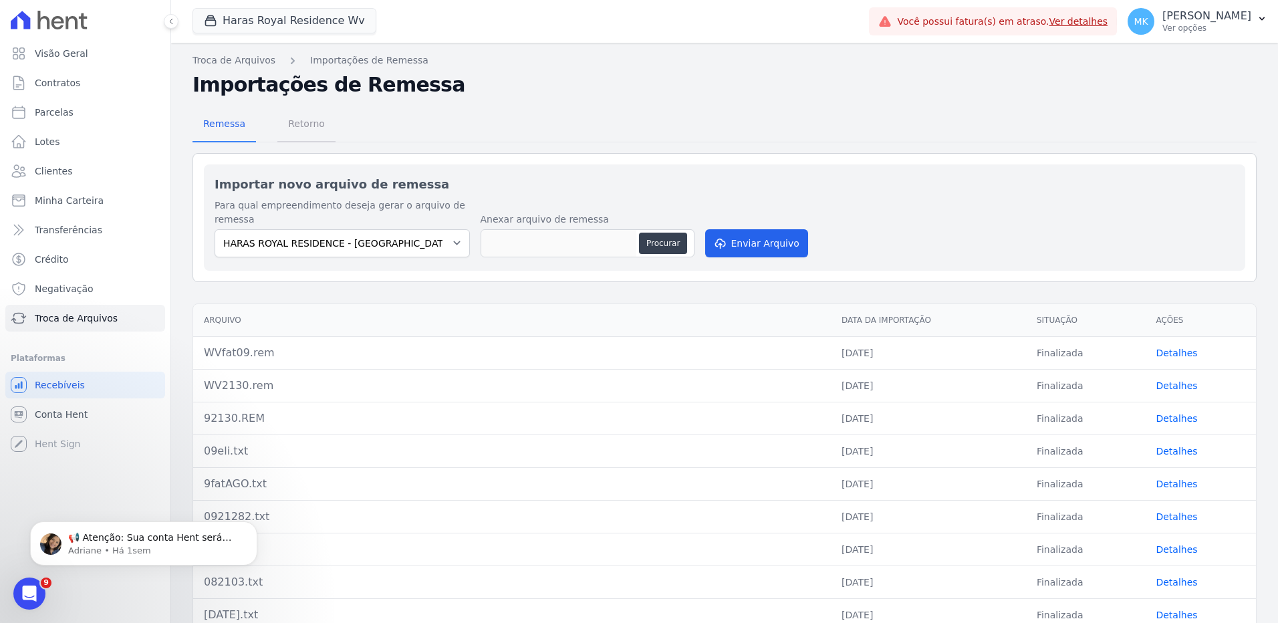
click at [305, 120] on span "Retorno" at bounding box center [306, 123] width 53 height 27
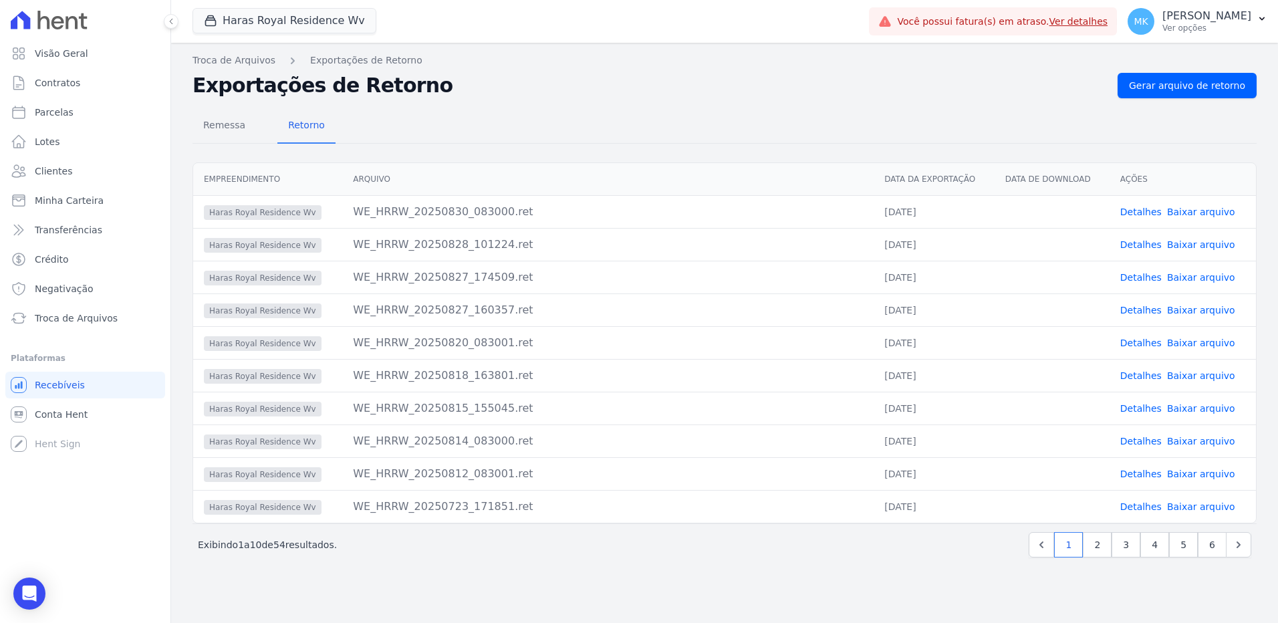
click at [1214, 214] on link "Baixar arquivo" at bounding box center [1201, 211] width 68 height 11
click at [61, 382] on span "Recebíveis" at bounding box center [60, 384] width 50 height 13
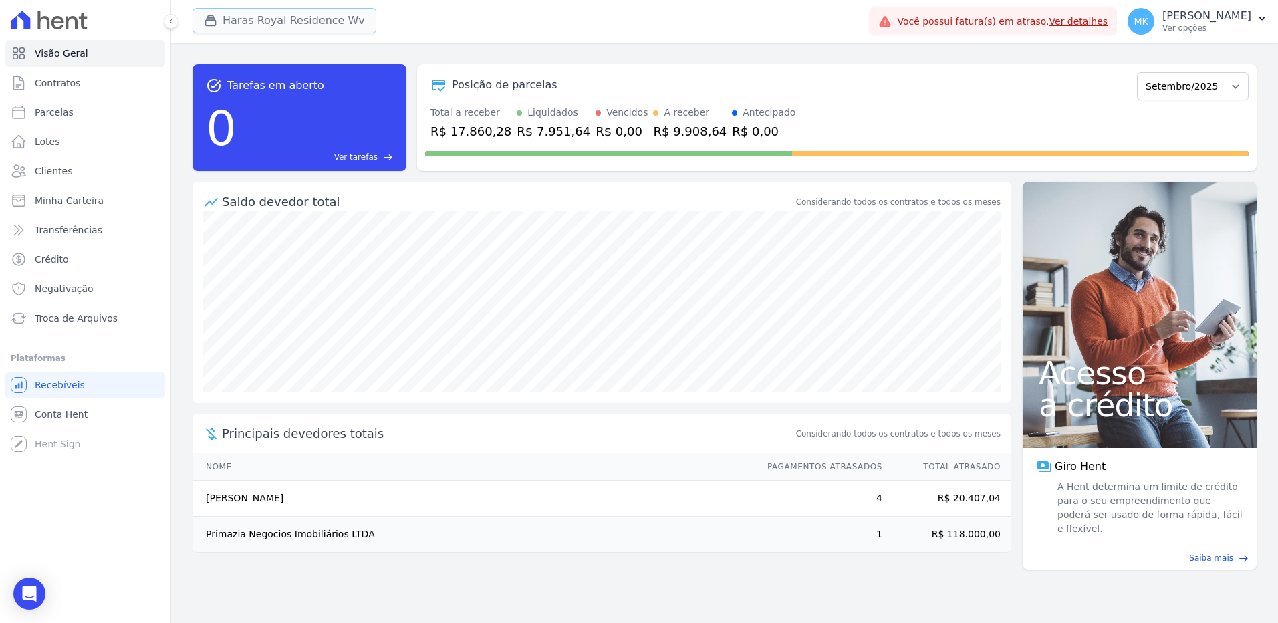
click at [300, 21] on button "Haras Royal Residence Wv" at bounding box center [284, 20] width 184 height 25
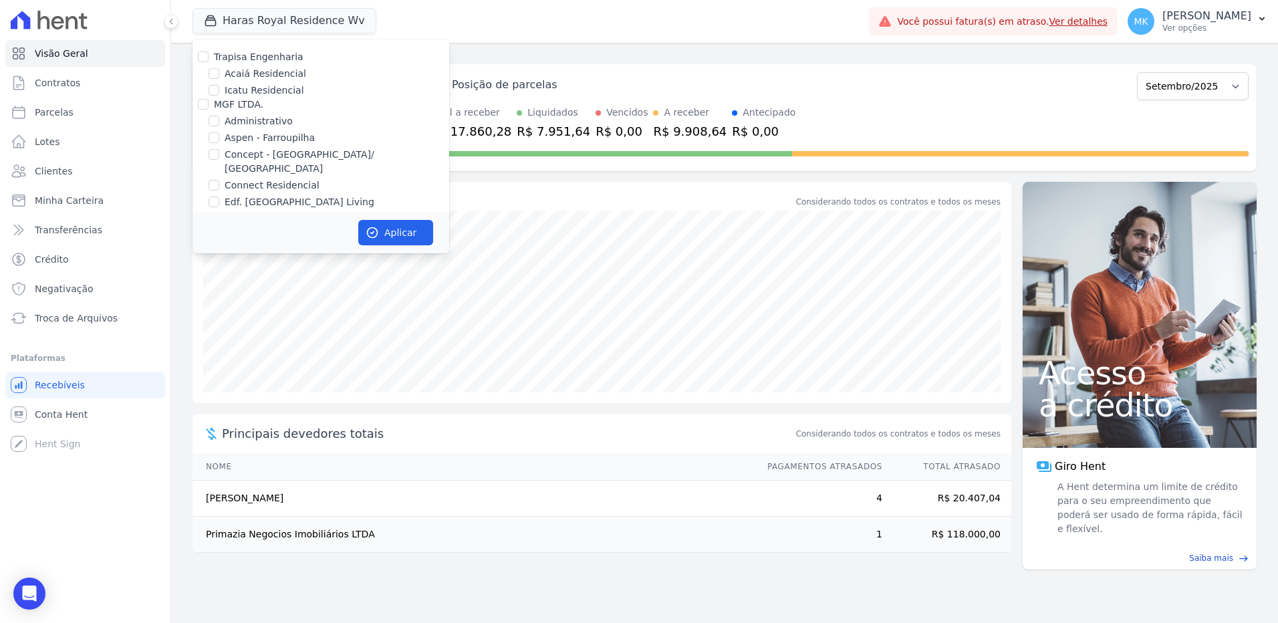
click at [825, 65] on div "Posição de parcelas Agosto/2024 Setembro/2024 Outubro/2024 Novembro/2024 Dezemb…" at bounding box center [836, 117] width 839 height 107
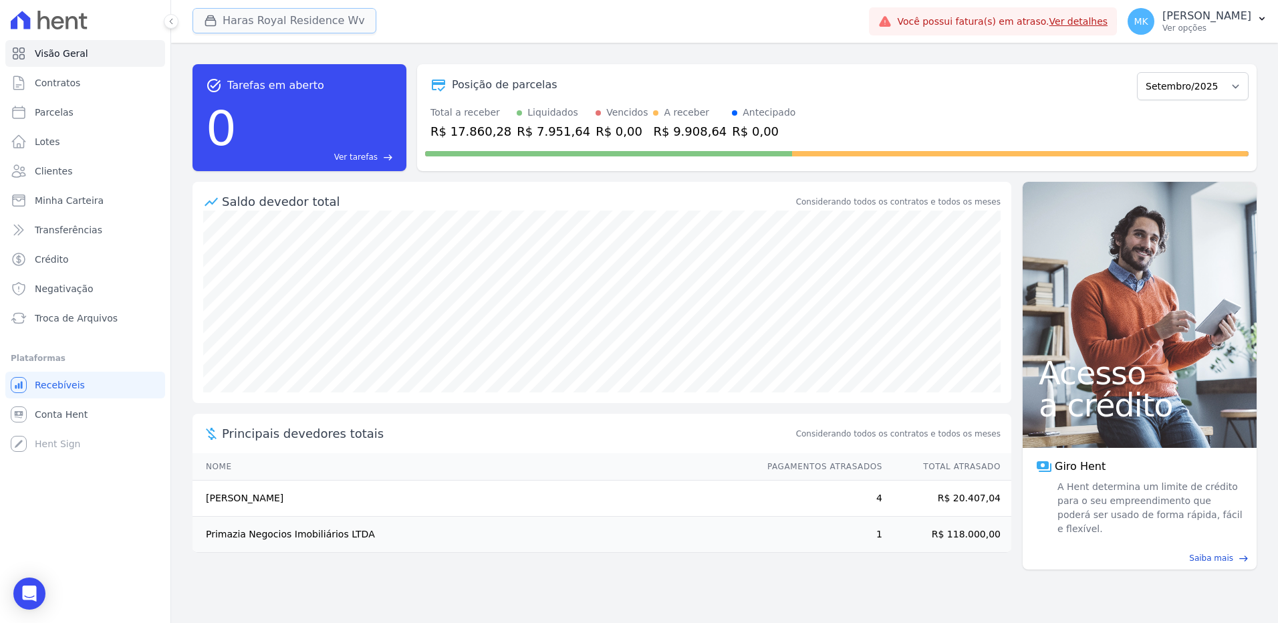
click at [345, 17] on button "Haras Royal Residence Wv" at bounding box center [284, 20] width 184 height 25
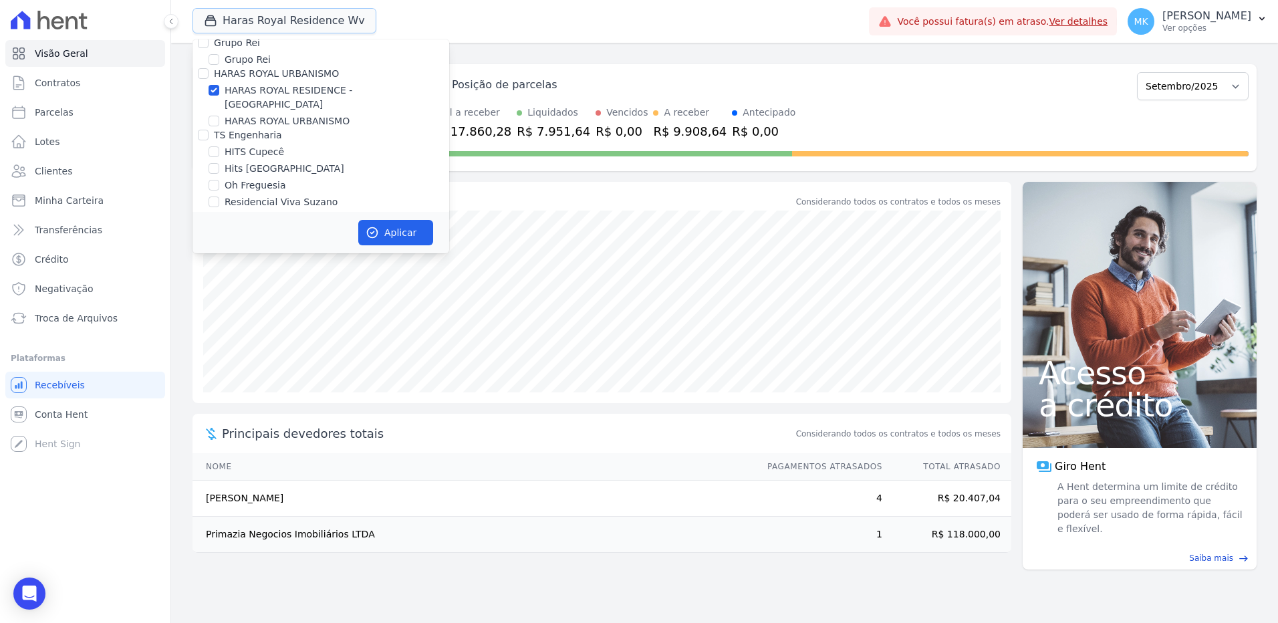
scroll to position [3770, 0]
click at [215, 154] on input "HARAS ROYAL RESIDENCE - [GEOGRAPHIC_DATA]" at bounding box center [213, 159] width 11 height 11
checkbox input "false"
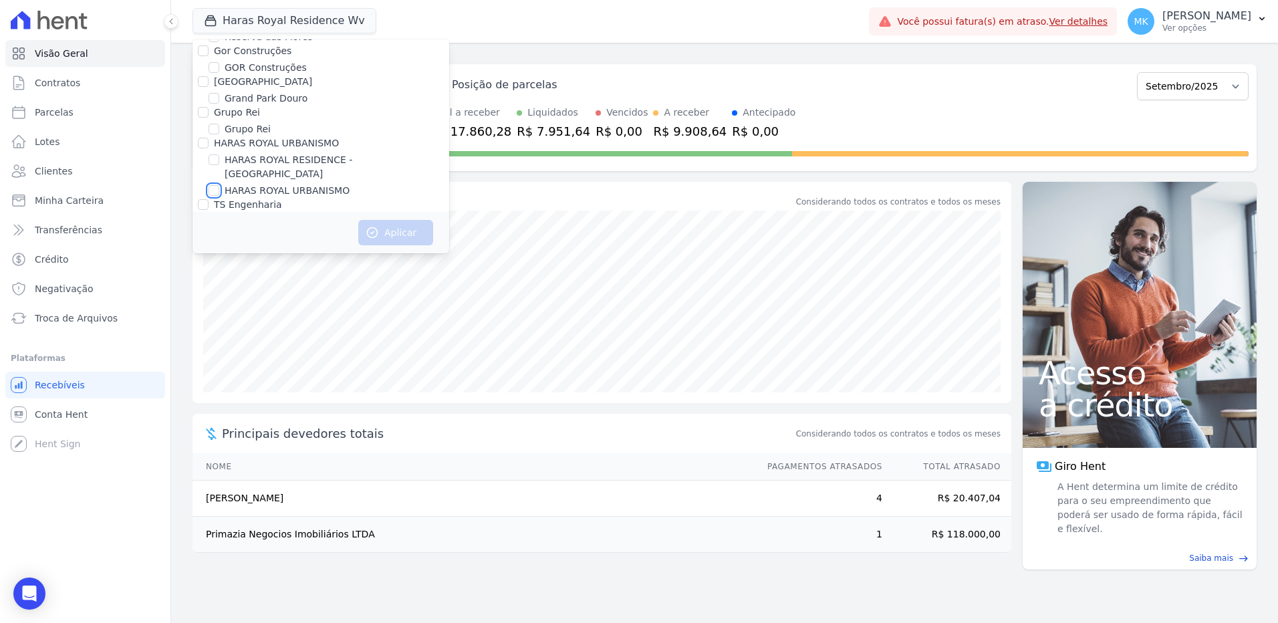
drag, startPoint x: 215, startPoint y: 136, endPoint x: 237, endPoint y: 154, distance: 29.0
click at [215, 185] on input "HARAS ROYAL URBANISMO" at bounding box center [213, 190] width 11 height 11
checkbox input "true"
click at [386, 233] on button "Aplicar" at bounding box center [395, 232] width 75 height 25
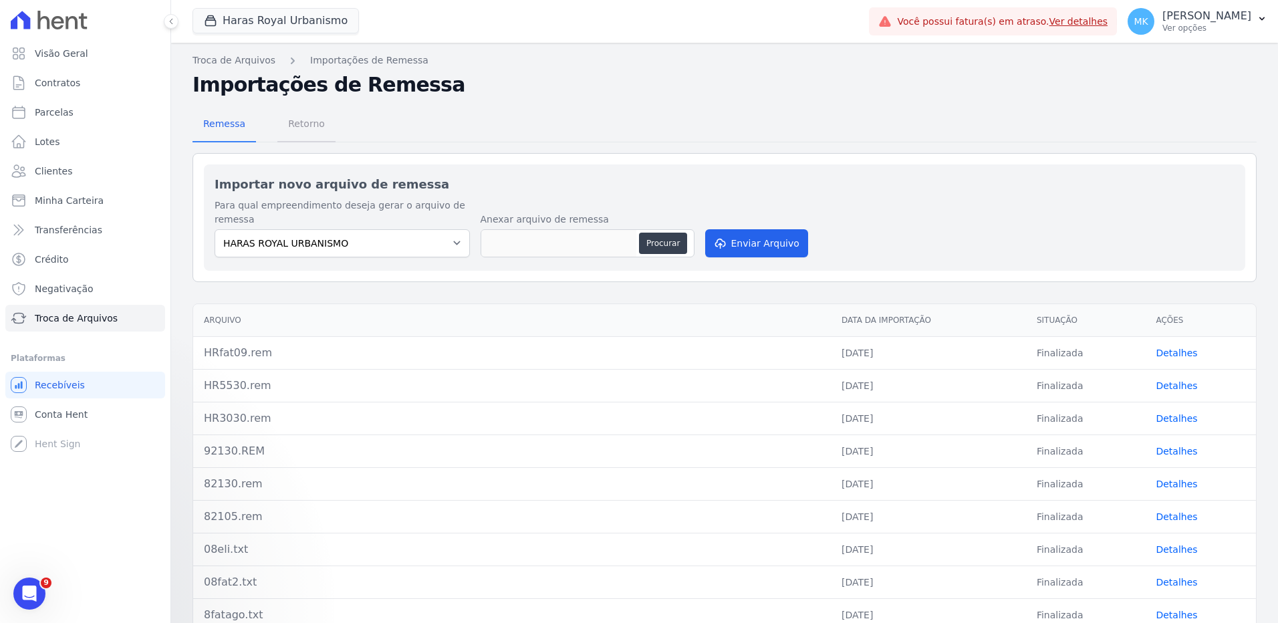
click at [295, 124] on span "Retorno" at bounding box center [306, 123] width 53 height 27
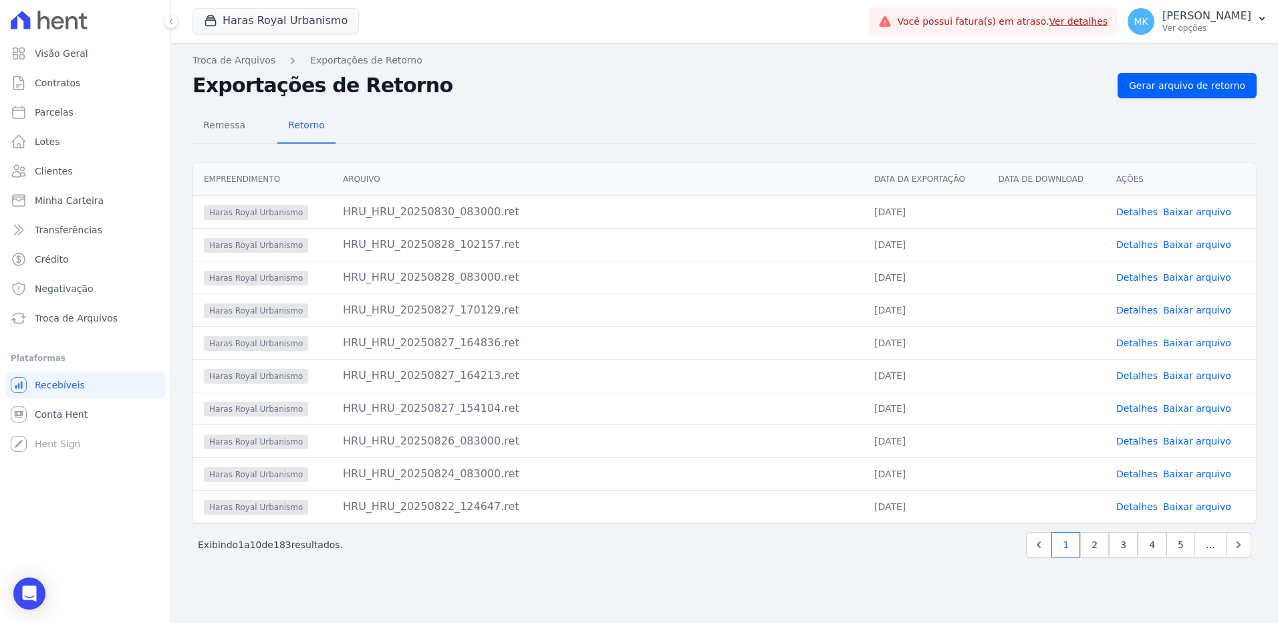
click at [1214, 213] on link "Baixar arquivo" at bounding box center [1197, 211] width 68 height 11
click at [74, 414] on span "Conta Hent" at bounding box center [61, 414] width 53 height 13
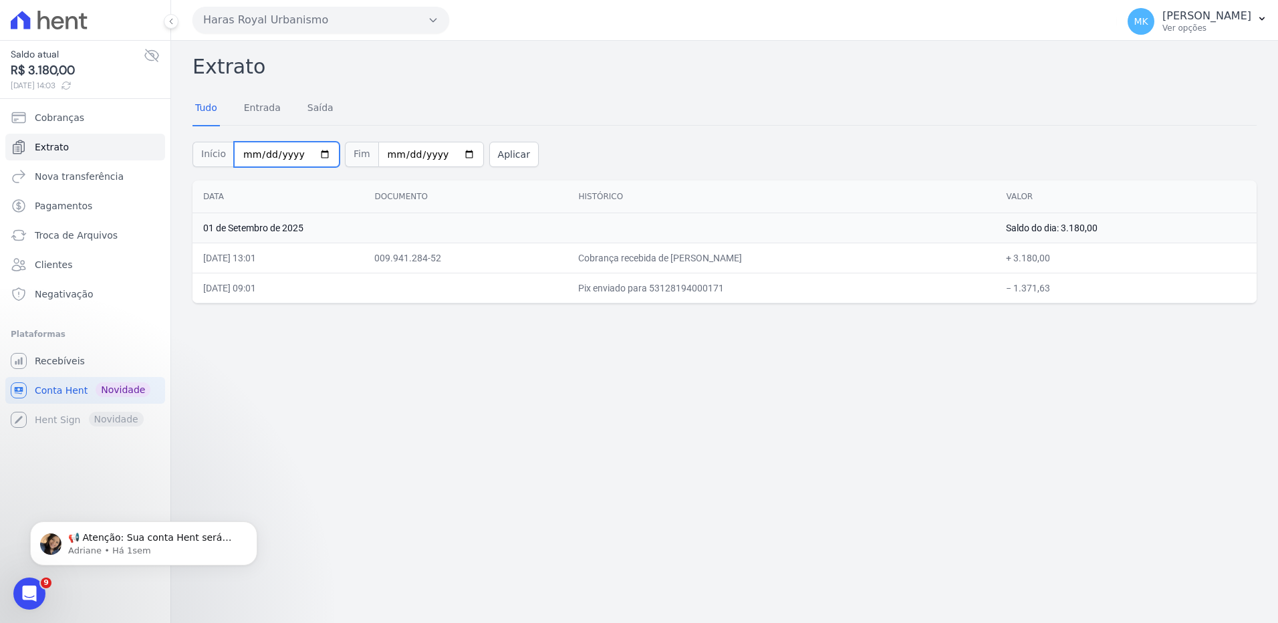
click at [315, 152] on input "[DATE]" at bounding box center [287, 154] width 106 height 25
type input "[DATE]"
click at [490, 152] on button "Aplicar" at bounding box center [513, 154] width 49 height 25
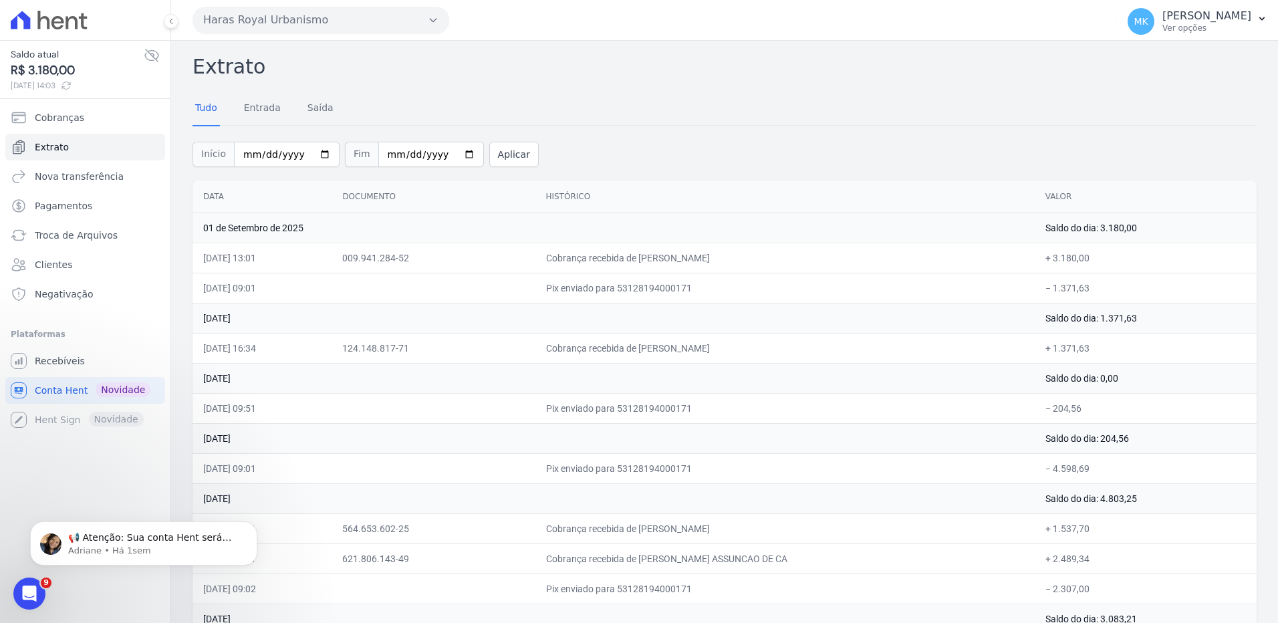
click at [0, 353] on html "Saldo atual R$ 3.180,00 01/09/2025, 14:03 Cobranças Extrato Nova transferência …" at bounding box center [639, 311] width 1278 height 623
click at [379, 22] on button "Haras Royal Urbanismo" at bounding box center [320, 20] width 257 height 27
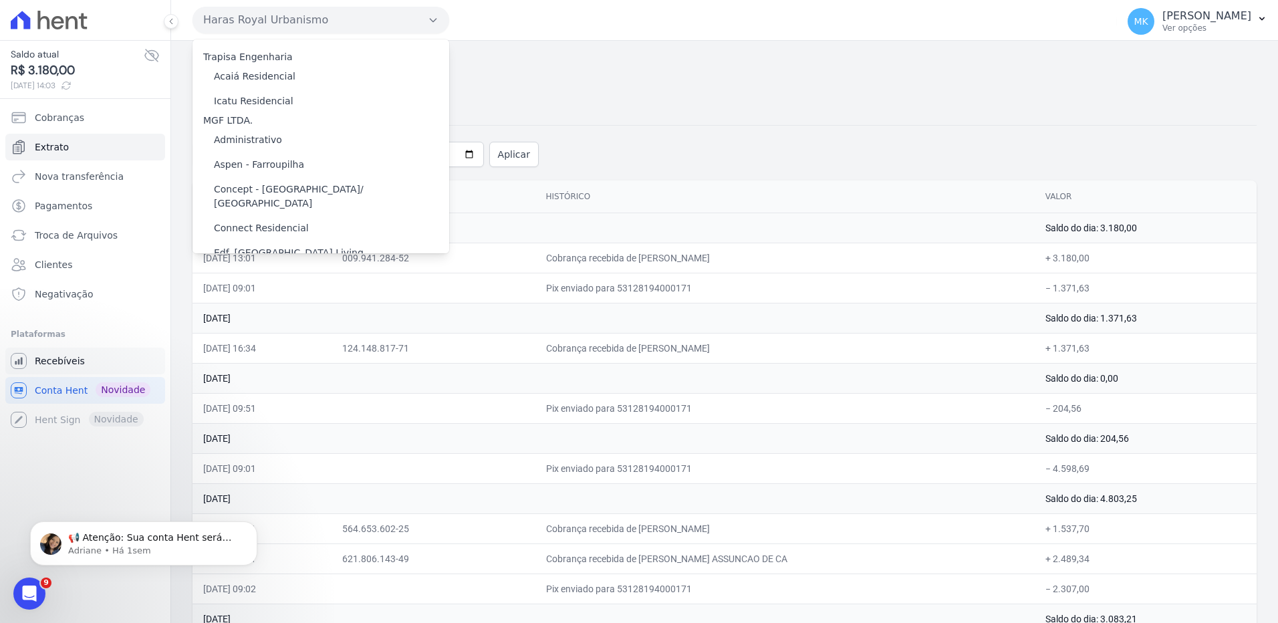
click at [64, 362] on span "Recebíveis" at bounding box center [60, 360] width 50 height 13
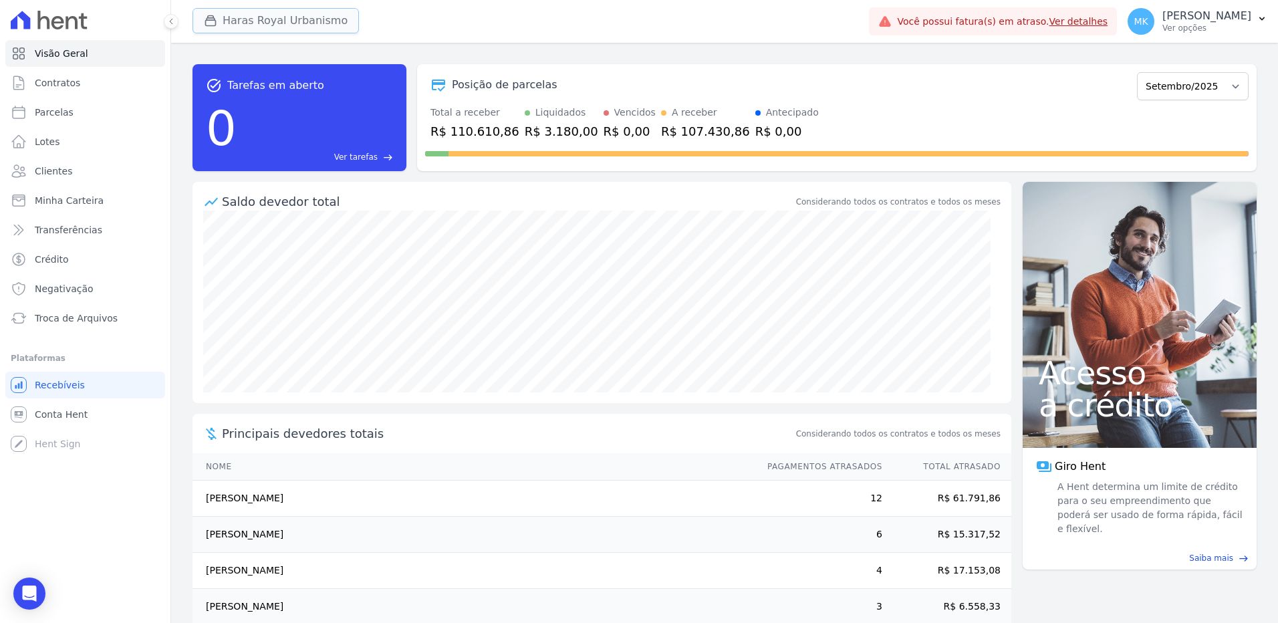
click at [259, 19] on button "Haras Royal Urbanismo" at bounding box center [275, 20] width 166 height 25
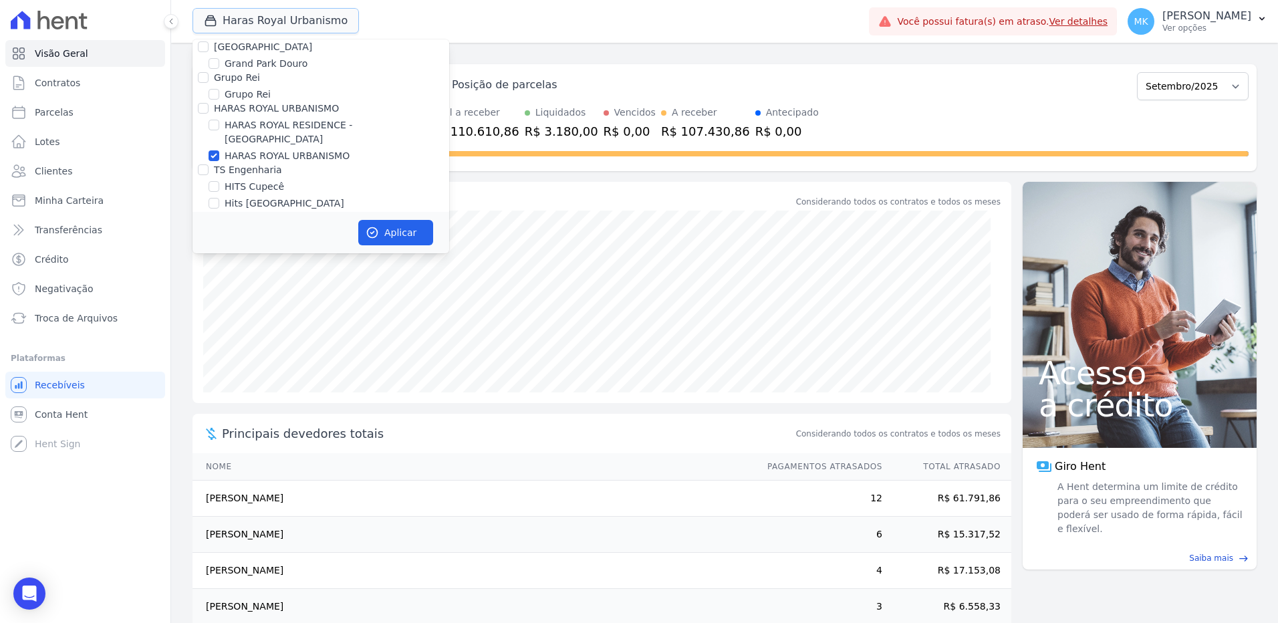
scroll to position [3770, 0]
click at [213, 185] on input "HARAS ROYAL URBANISMO" at bounding box center [213, 190] width 11 height 11
checkbox input "false"
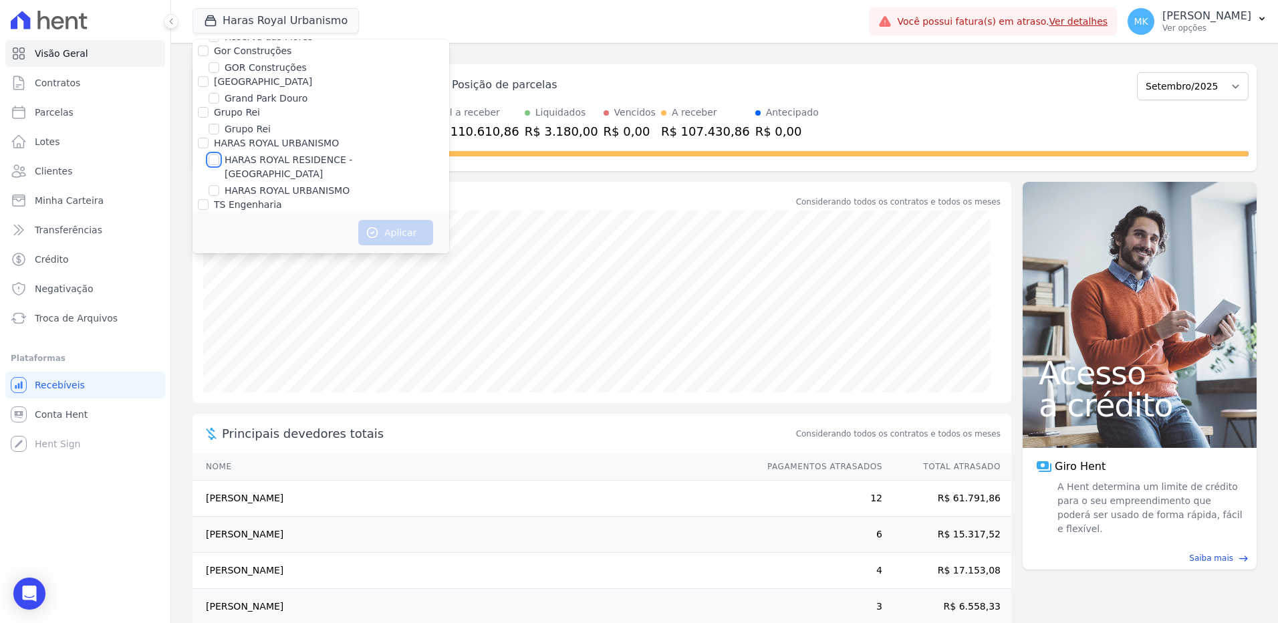
click at [212, 154] on input "HARAS ROYAL RESIDENCE - [GEOGRAPHIC_DATA]" at bounding box center [213, 159] width 11 height 11
checkbox input "true"
click at [394, 231] on button "Aplicar" at bounding box center [395, 232] width 75 height 25
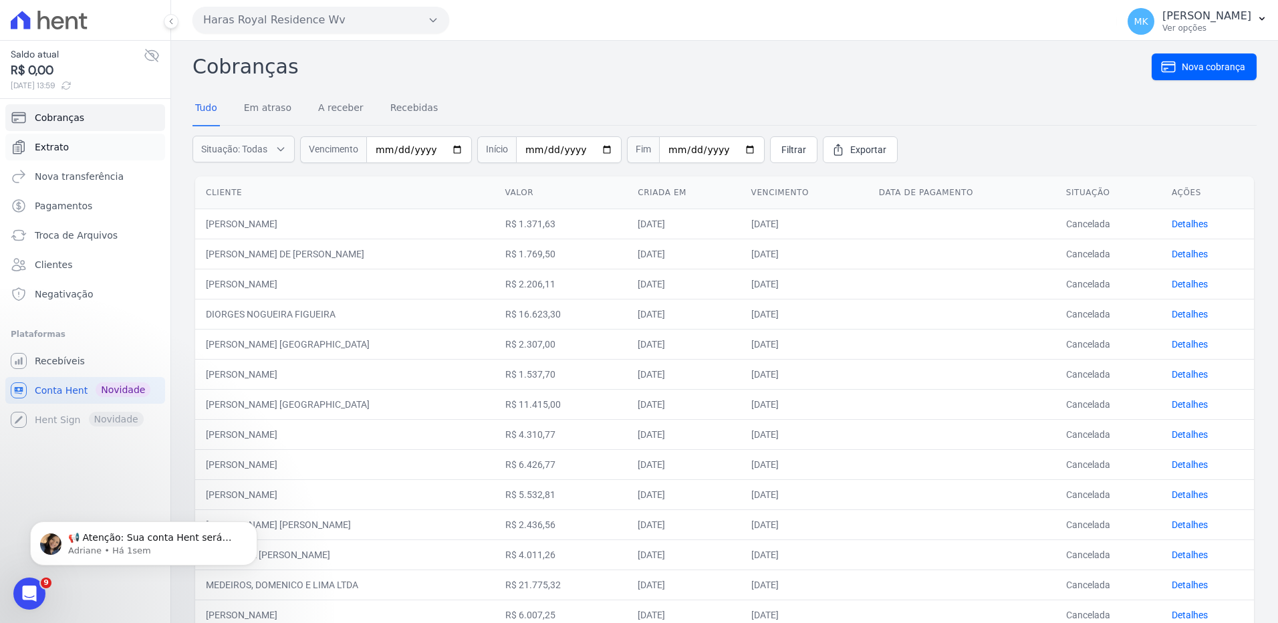
click at [72, 146] on link "Extrato" at bounding box center [85, 147] width 160 height 27
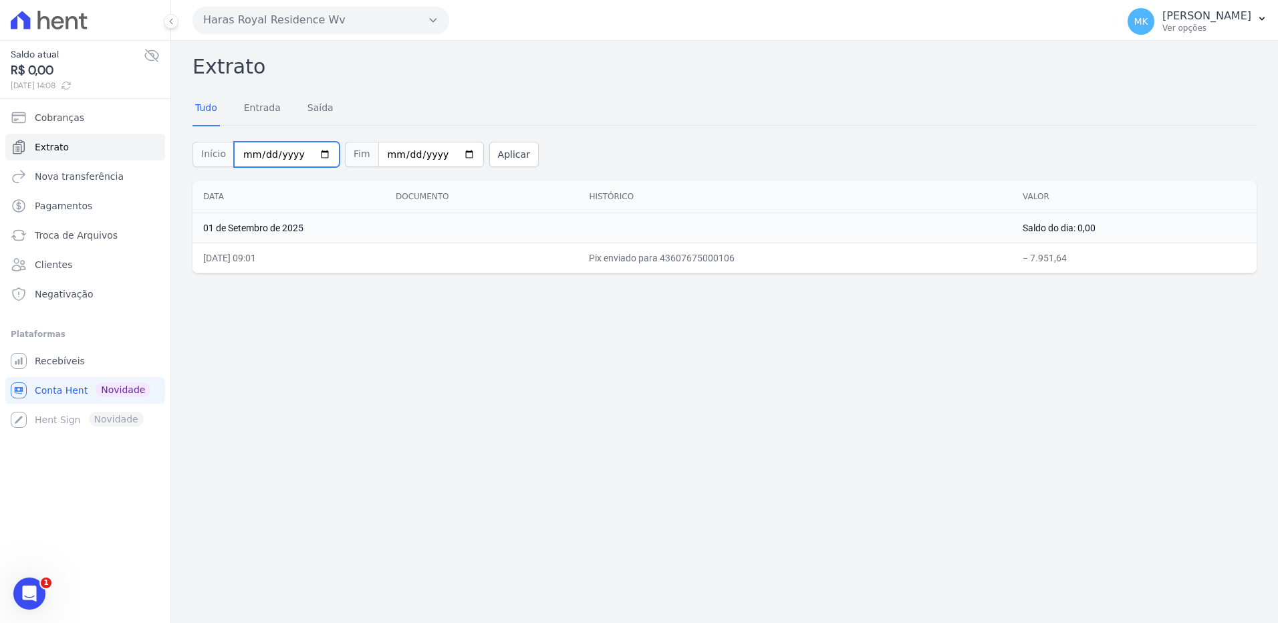
click at [316, 149] on input "[DATE]" at bounding box center [287, 154] width 106 height 25
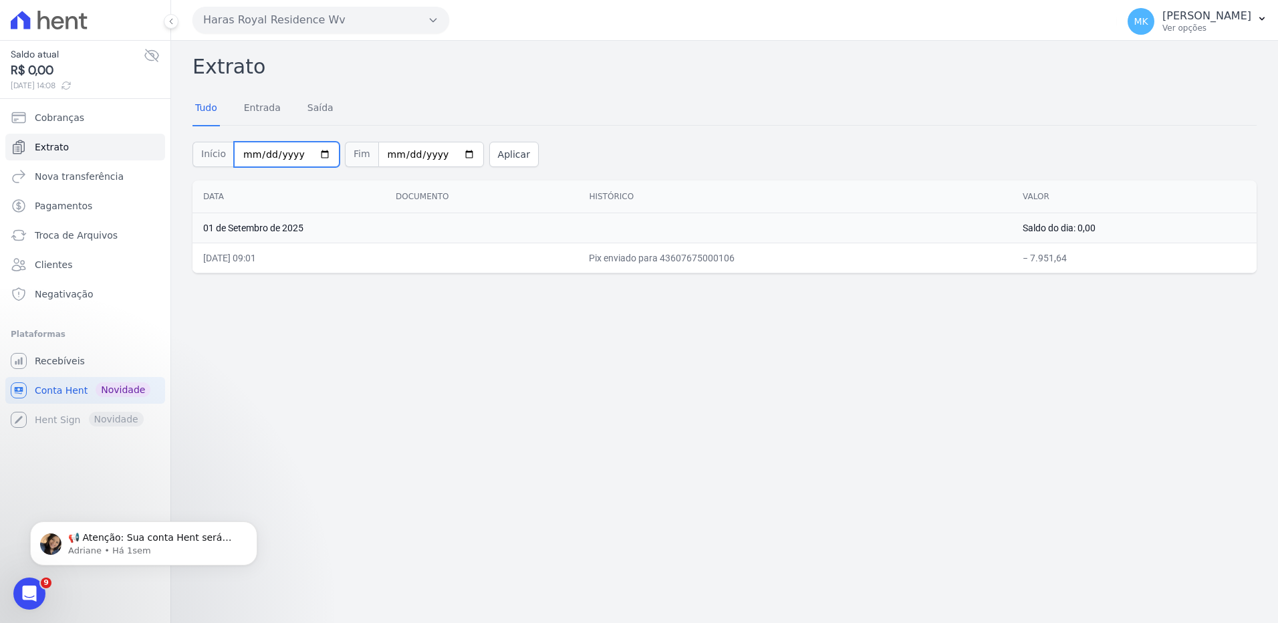
type input "[DATE]"
click at [489, 160] on button "Aplicar" at bounding box center [513, 154] width 49 height 25
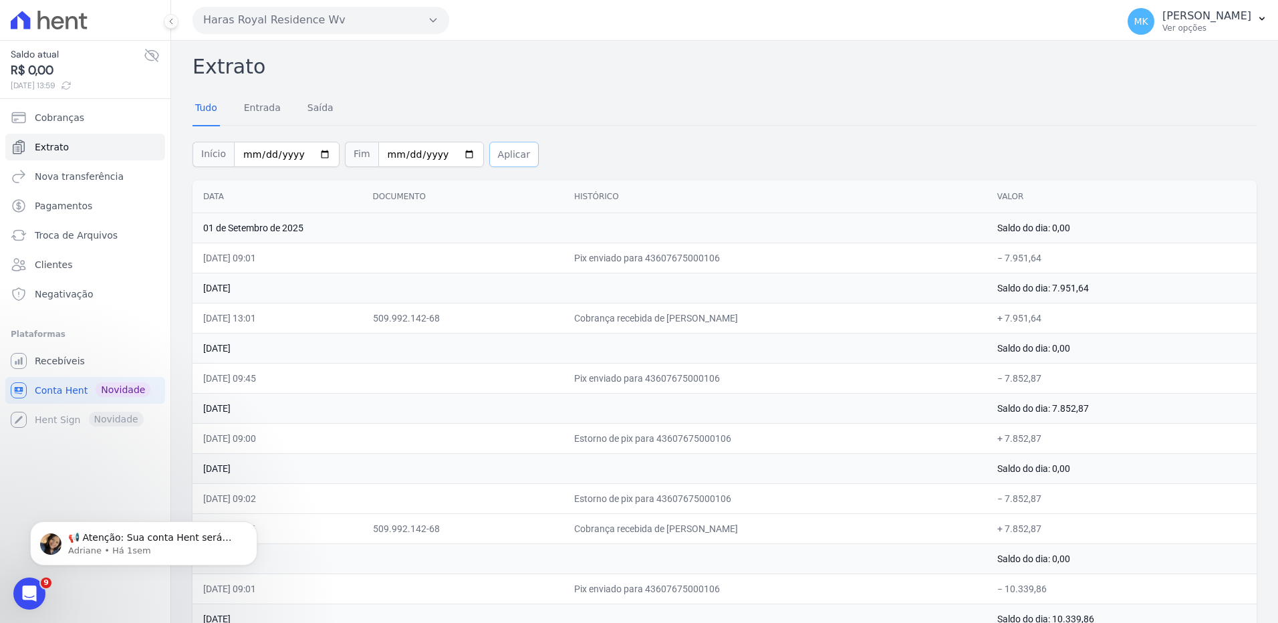
click at [505, 152] on button "Aplicar" at bounding box center [513, 154] width 49 height 25
